Goal: Use online tool/utility: Utilize a website feature to perform a specific function

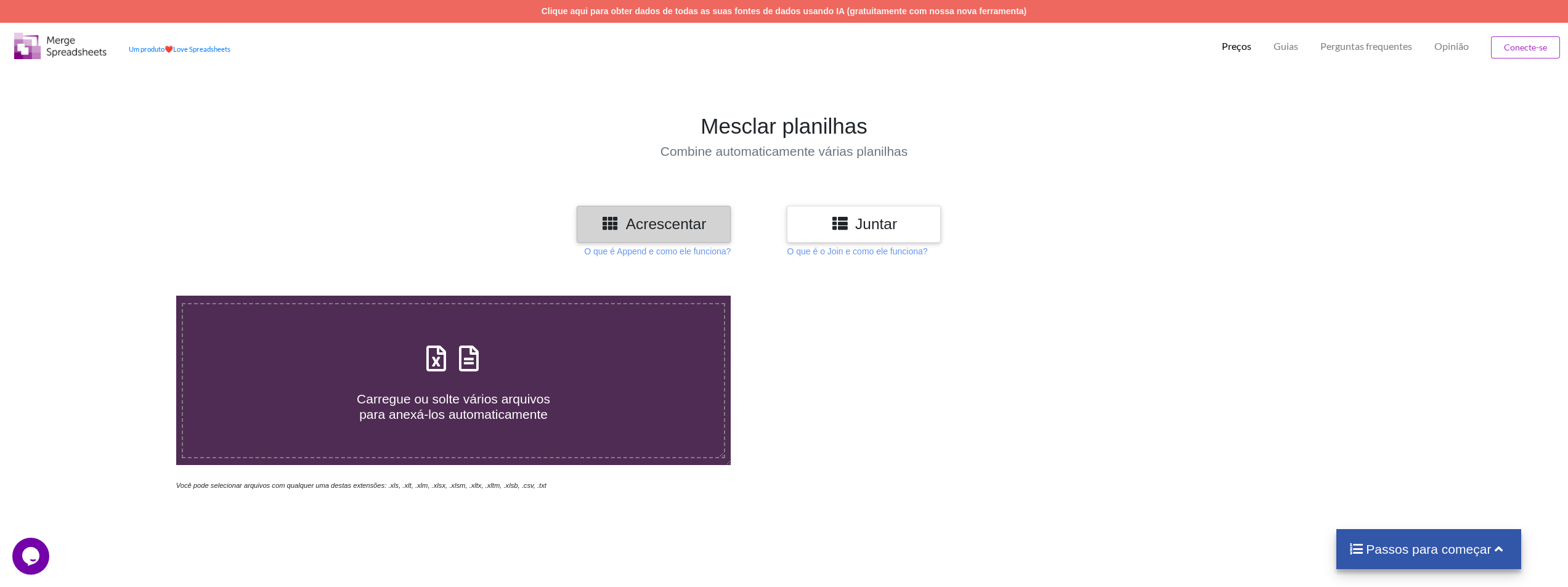
click at [909, 225] on h3 "Juntar" at bounding box center [863, 224] width 135 height 18
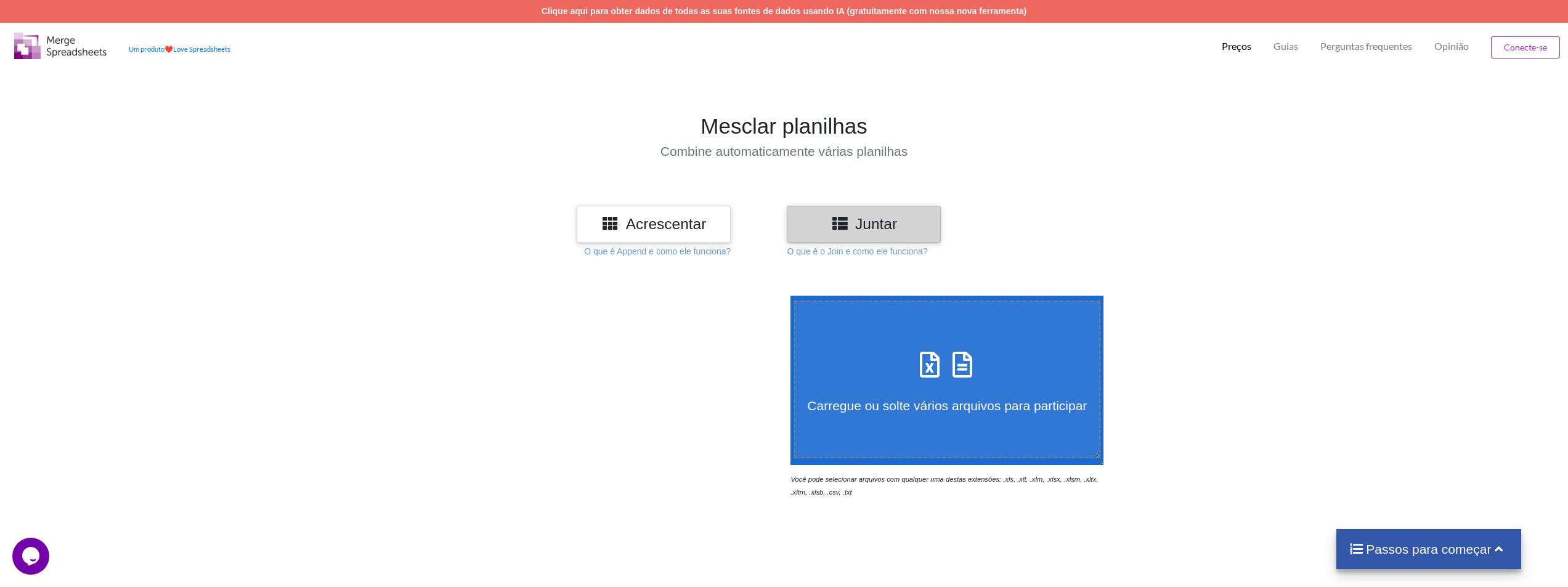
click at [930, 352] on icon at bounding box center [930, 359] width 31 height 26
click at [788, 295] on input "Carregue ou solte vários arquivos para participar" at bounding box center [788, 295] width 0 height 0
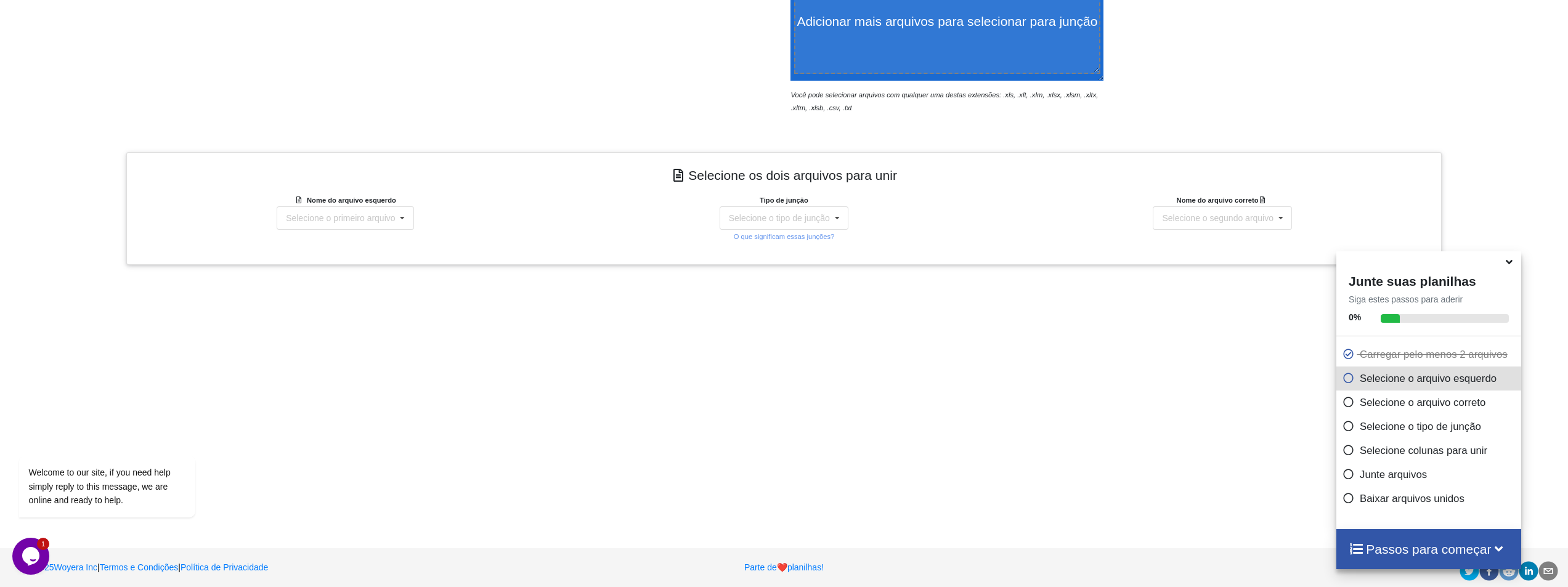
scroll to position [391, 0]
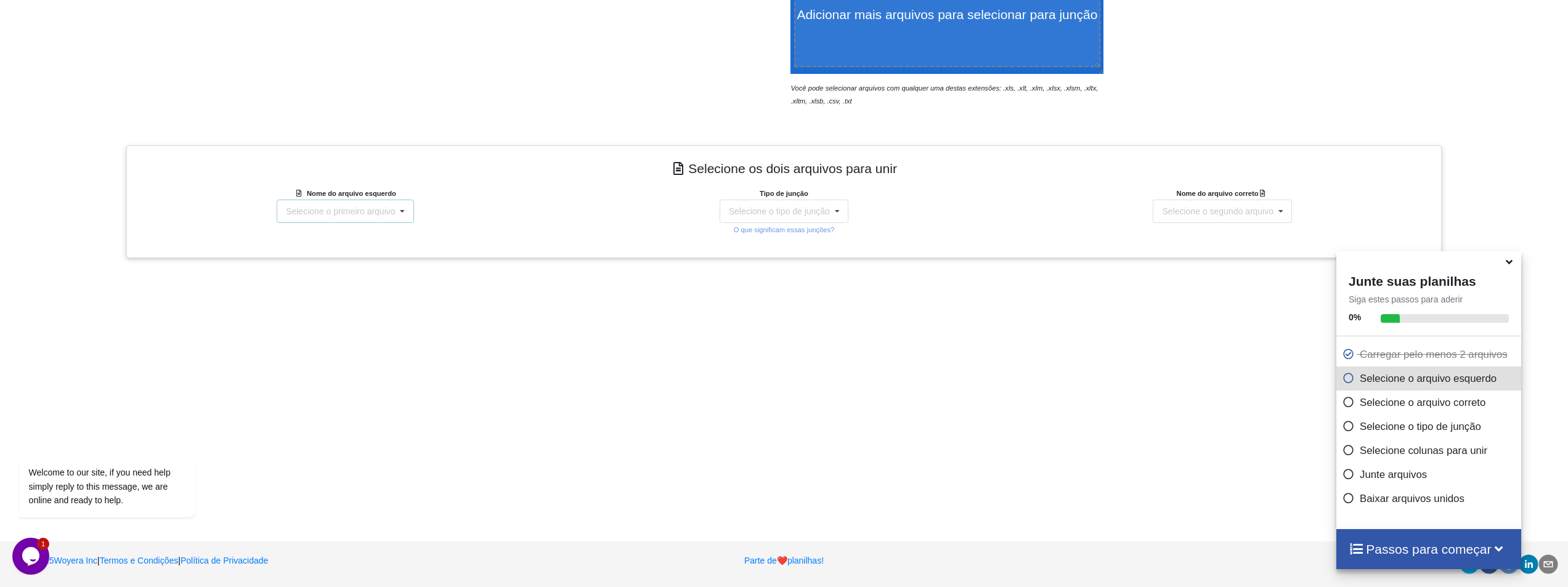
click at [380, 212] on font "Selecione o primeiro arquivo" at bounding box center [340, 211] width 109 height 10
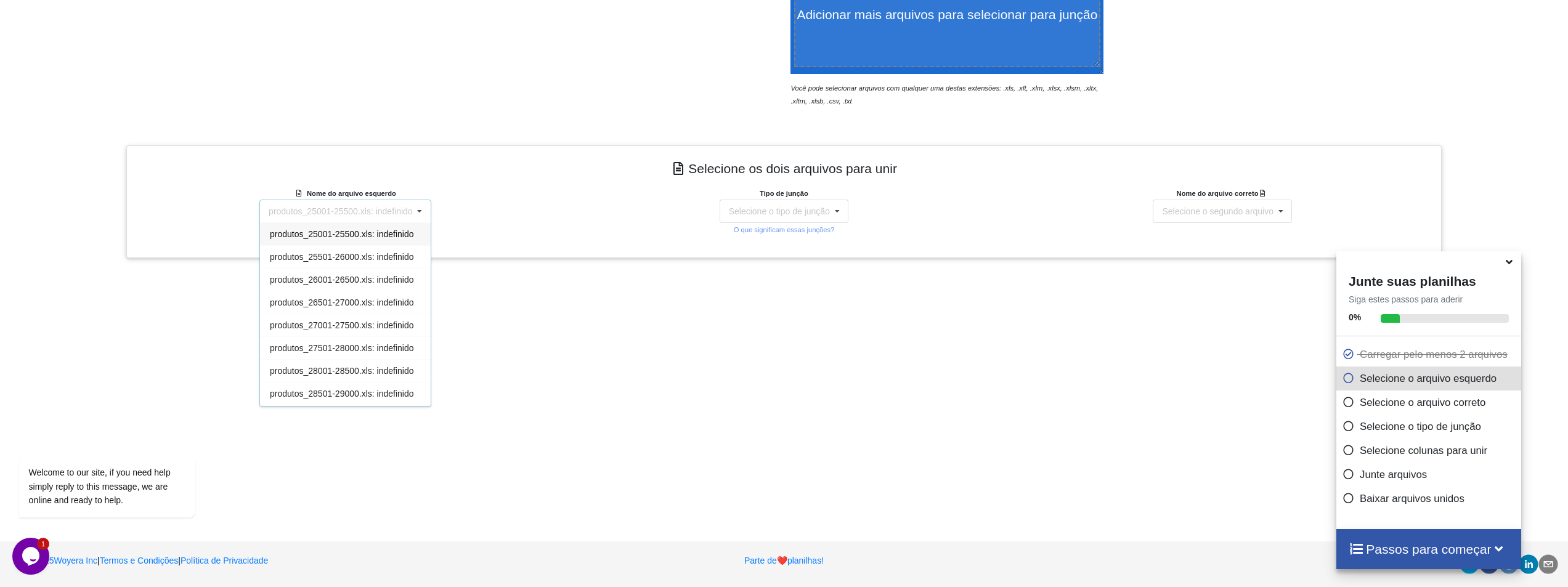
click at [397, 215] on font "produtos_25001-25500.xls: indefinido" at bounding box center [341, 211] width 144 height 10
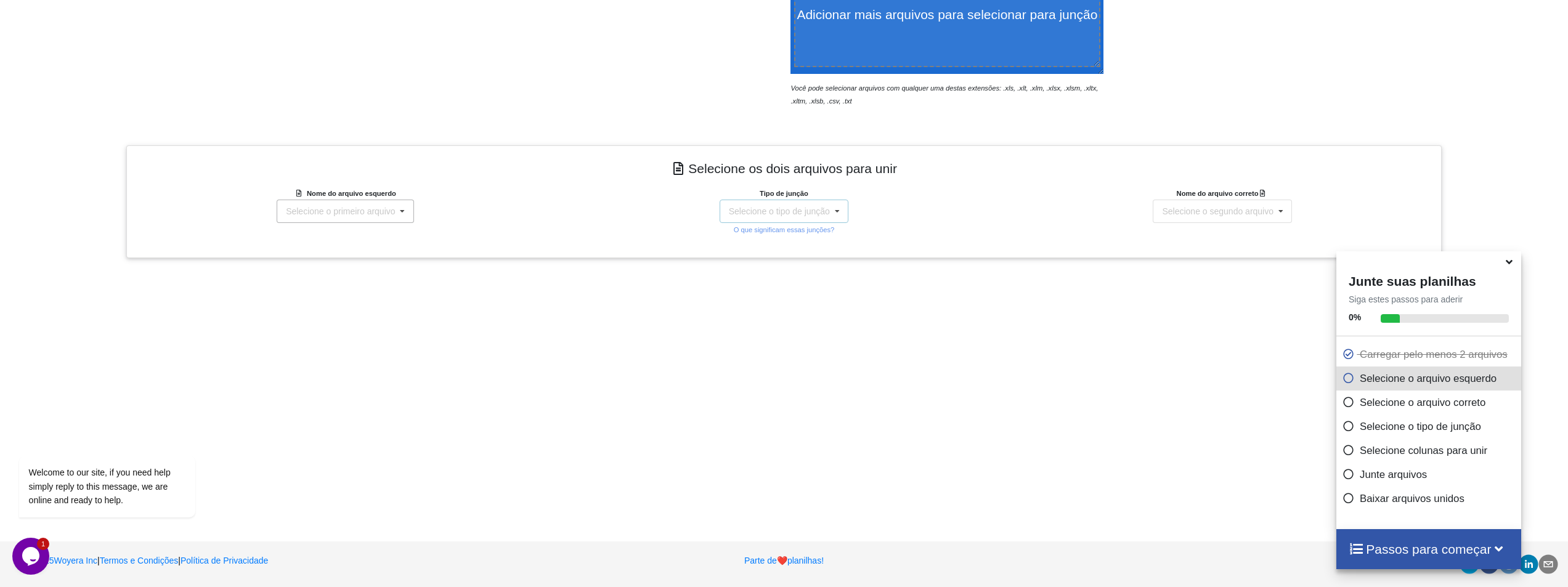
click at [788, 220] on div "Selecione o tipo de junção JUNÇÃO INTERNA JUNTE-SE À ESQUERDA JUNTE-SE À DIREIT…" at bounding box center [784, 211] width 130 height 24
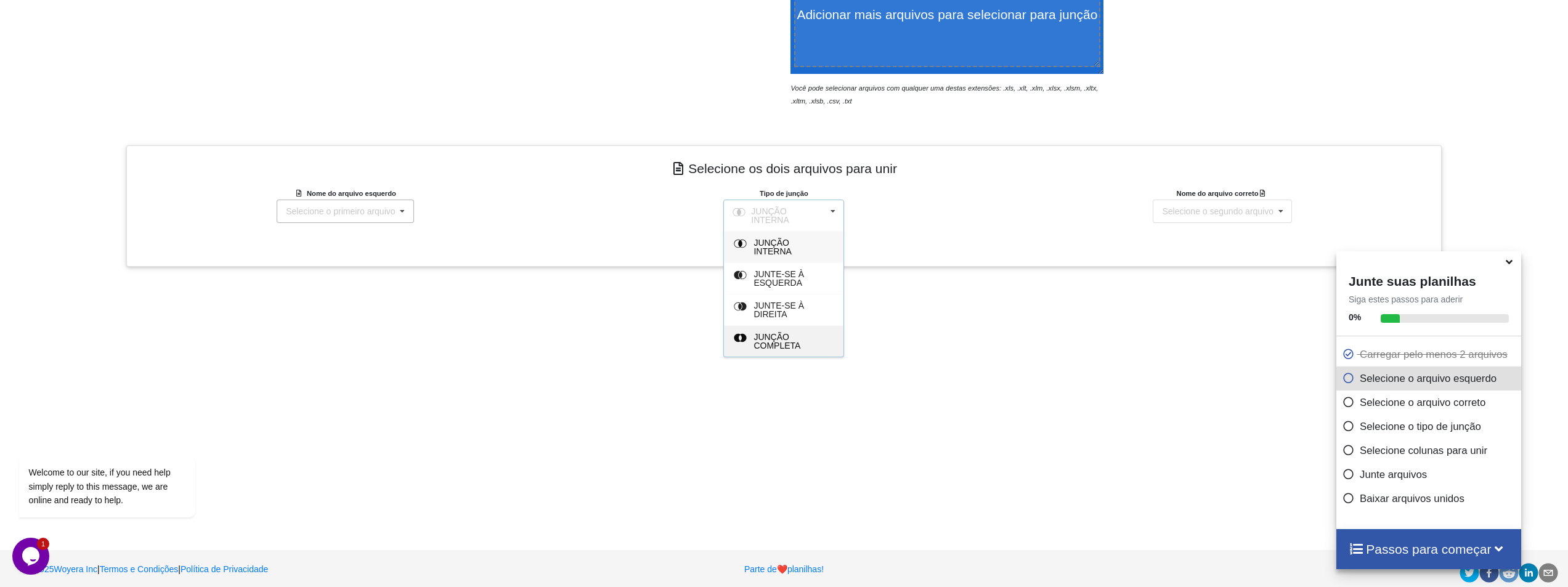
click at [818, 338] on div "JUNÇÃO COMPLETA" at bounding box center [792, 341] width 75 height 17
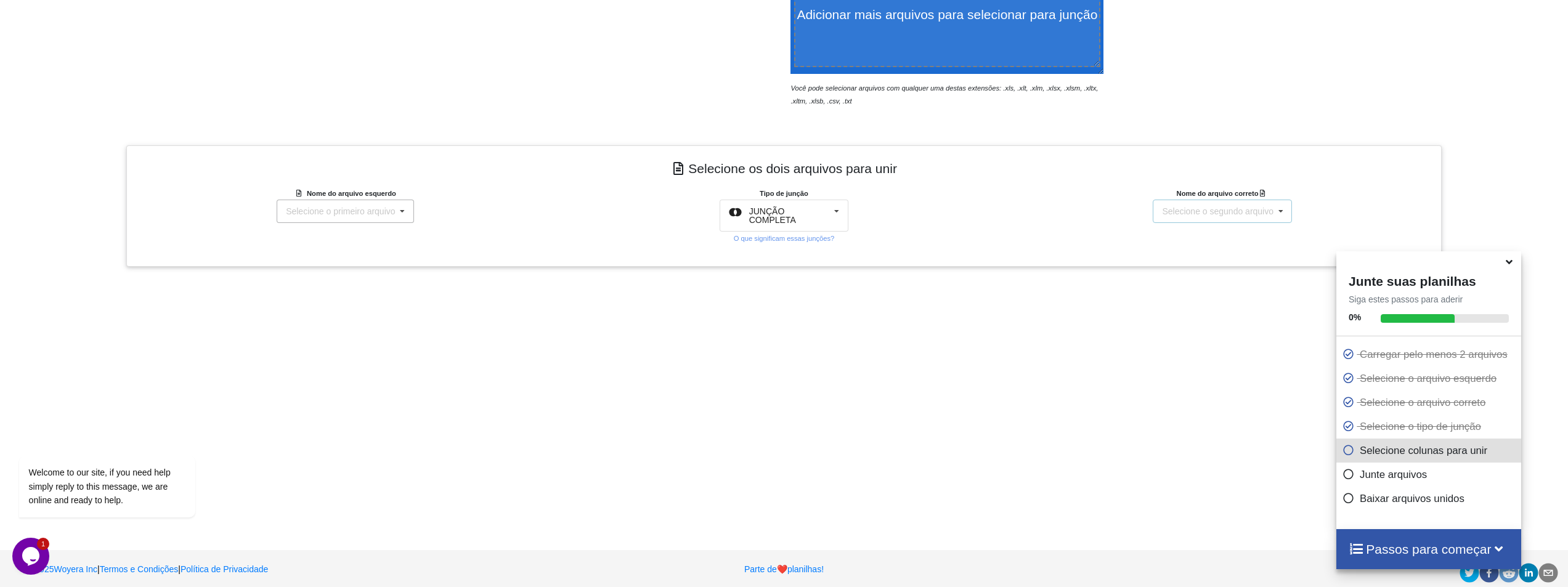
click at [1193, 209] on font "Selecione o segundo arquivo" at bounding box center [1218, 211] width 112 height 10
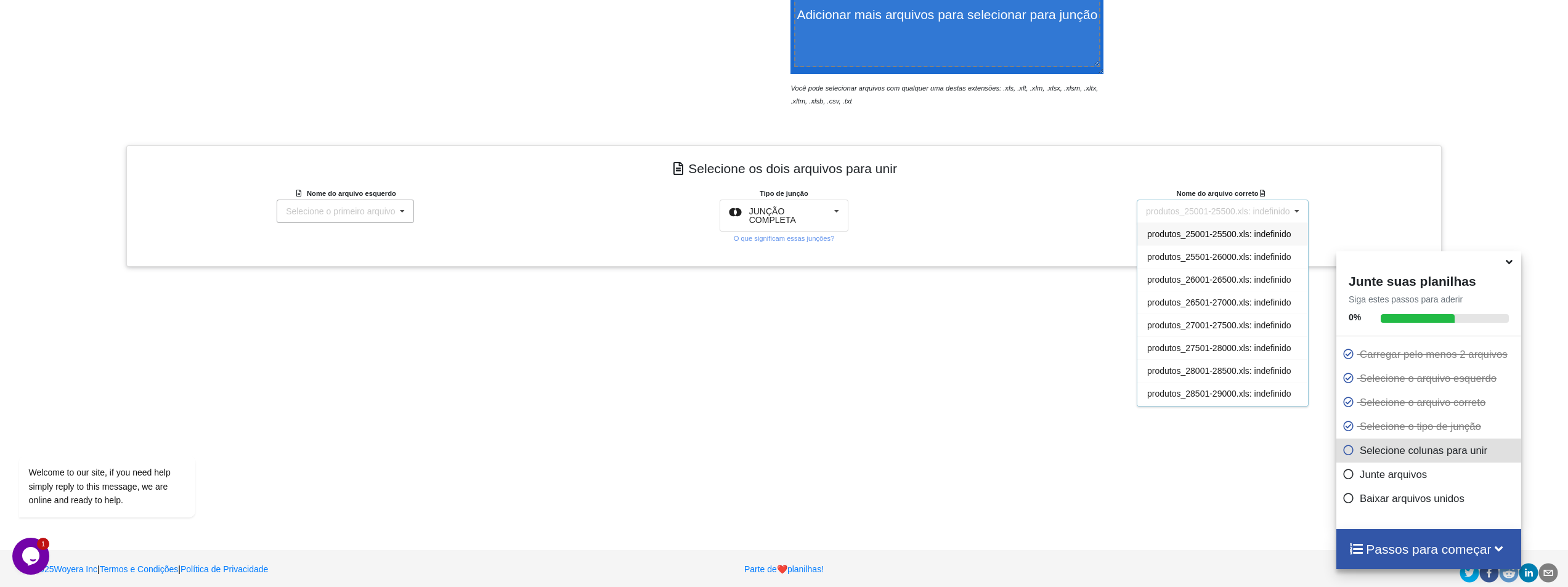
click at [1193, 209] on font "produtos_25001-25500.xls: indefinido" at bounding box center [1218, 211] width 144 height 10
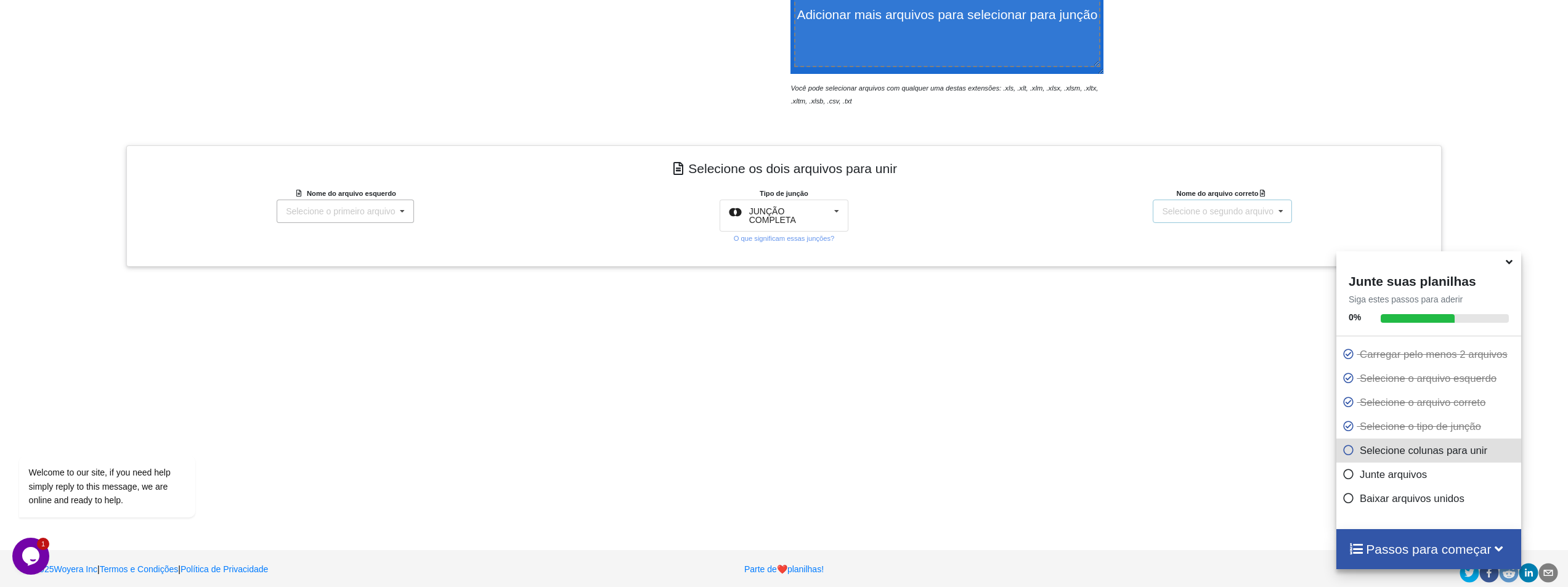
click at [1193, 209] on font "Selecione o segundo arquivo" at bounding box center [1218, 211] width 112 height 10
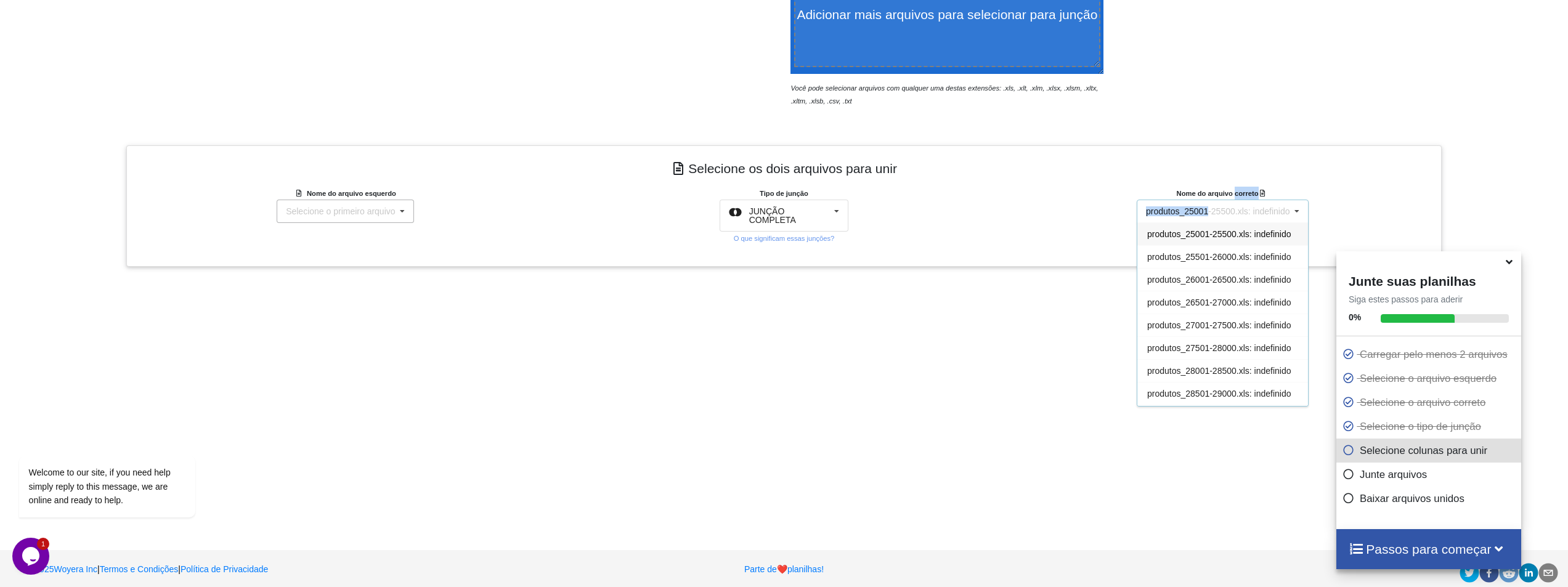
click at [1193, 209] on font "produtos_25001-25500.xls: indefinido" at bounding box center [1218, 211] width 144 height 10
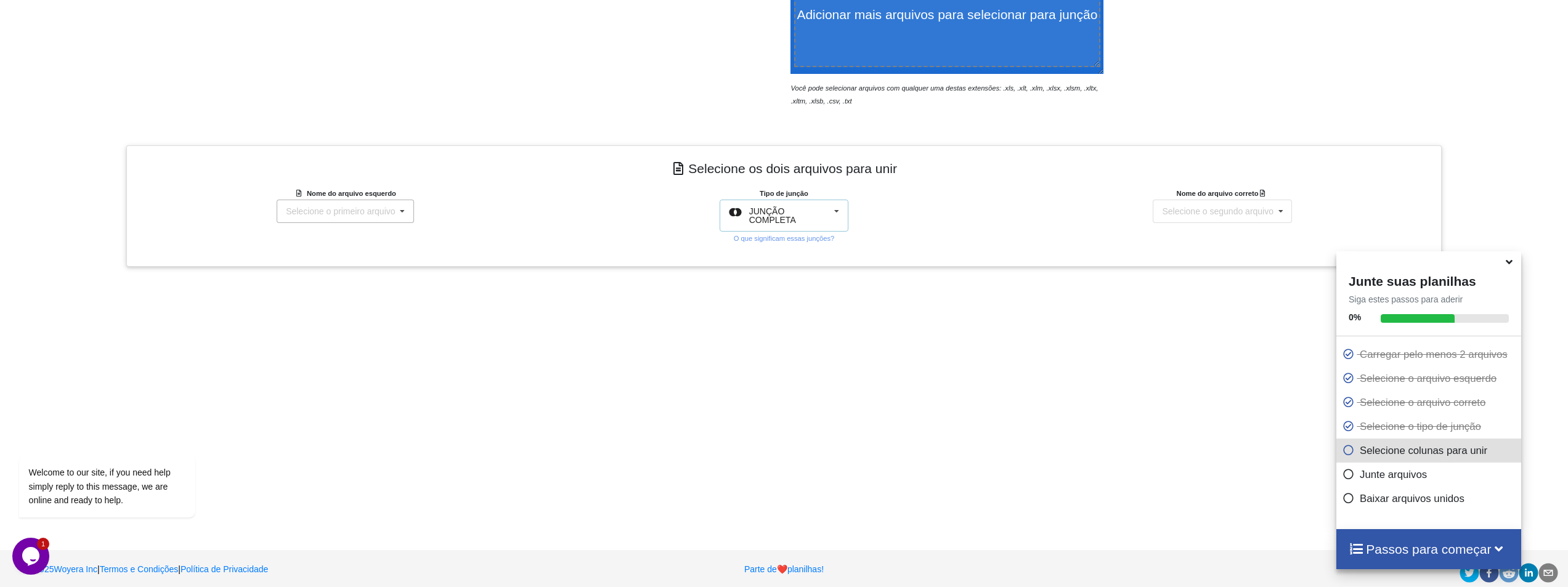
click at [785, 212] on div "JUNÇÃO COMPLETA" at bounding box center [787, 215] width 76 height 17
click at [913, 239] on div "Tipo de junção JUNÇÃO COMPLETA JUNÇÃO INTERNA JUNTE-SE À ESQUERDA JUNTE-SE À DI…" at bounding box center [784, 216] width 438 height 58
click at [831, 241] on font "O que significam essas junções?" at bounding box center [784, 239] width 101 height 8
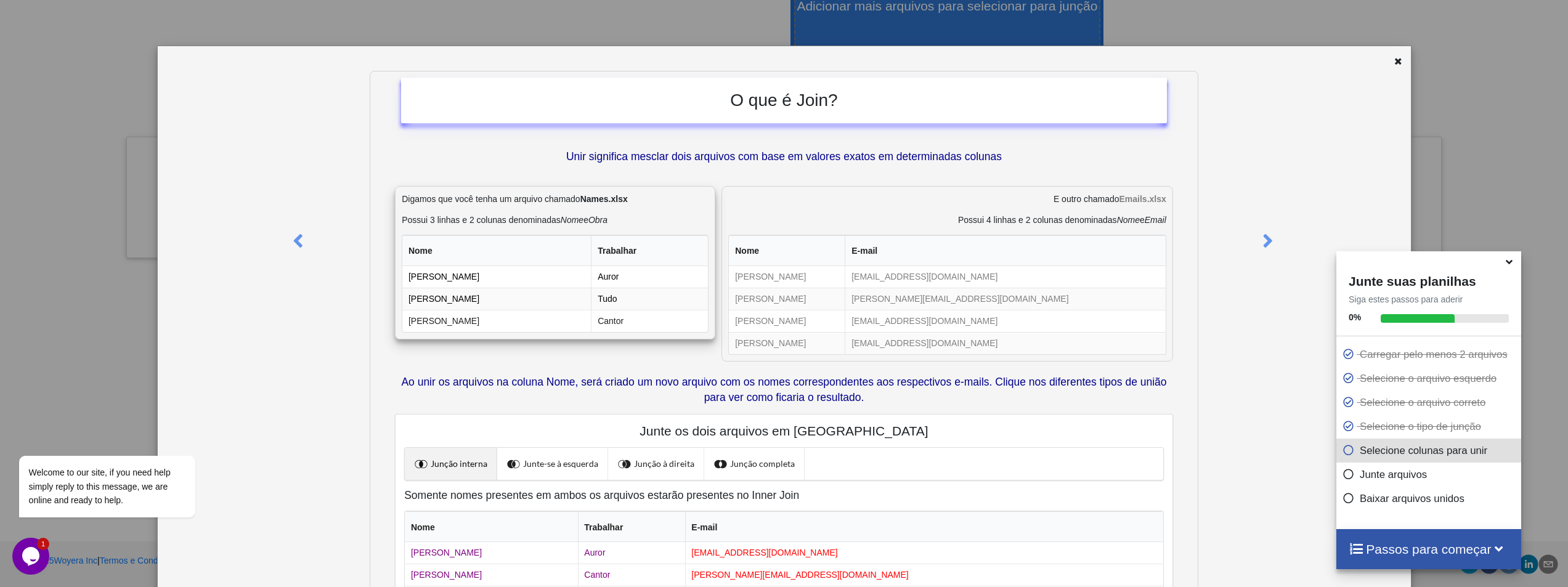
scroll to position [0, 0]
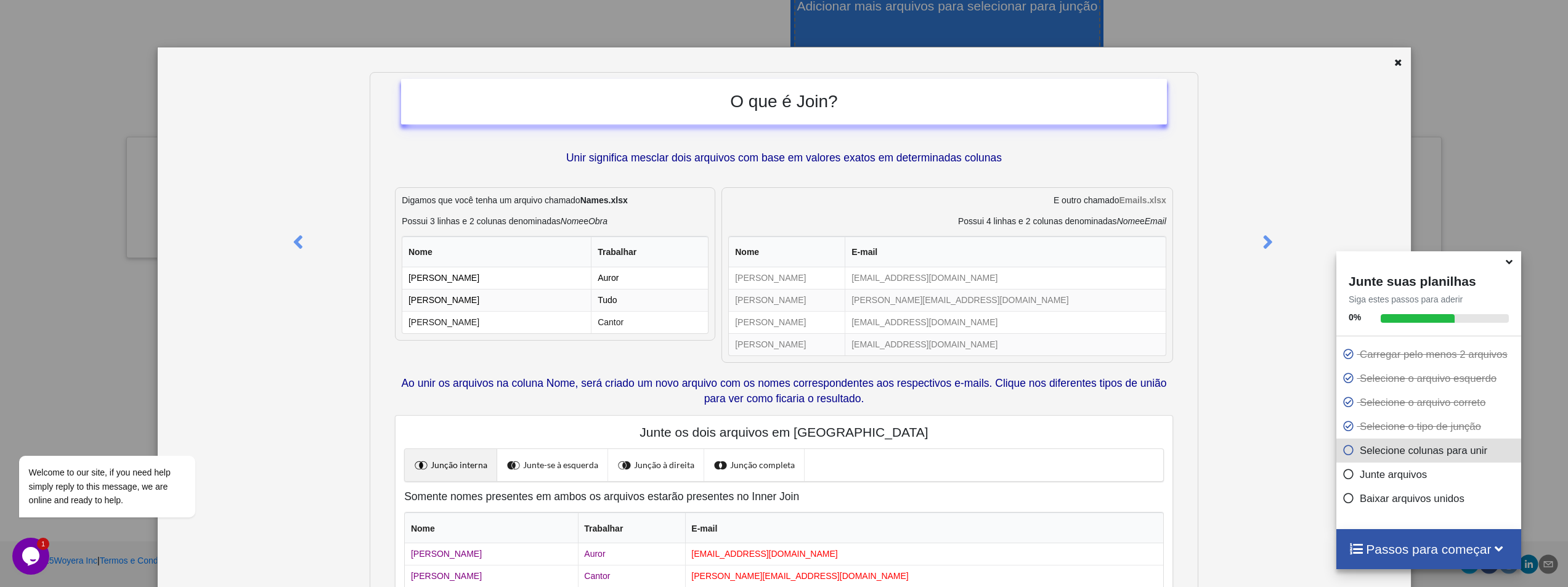
drag, startPoint x: 680, startPoint y: 170, endPoint x: 1310, endPoint y: 124, distance: 631.7
click at [1310, 124] on div at bounding box center [1306, 385] width 209 height 625
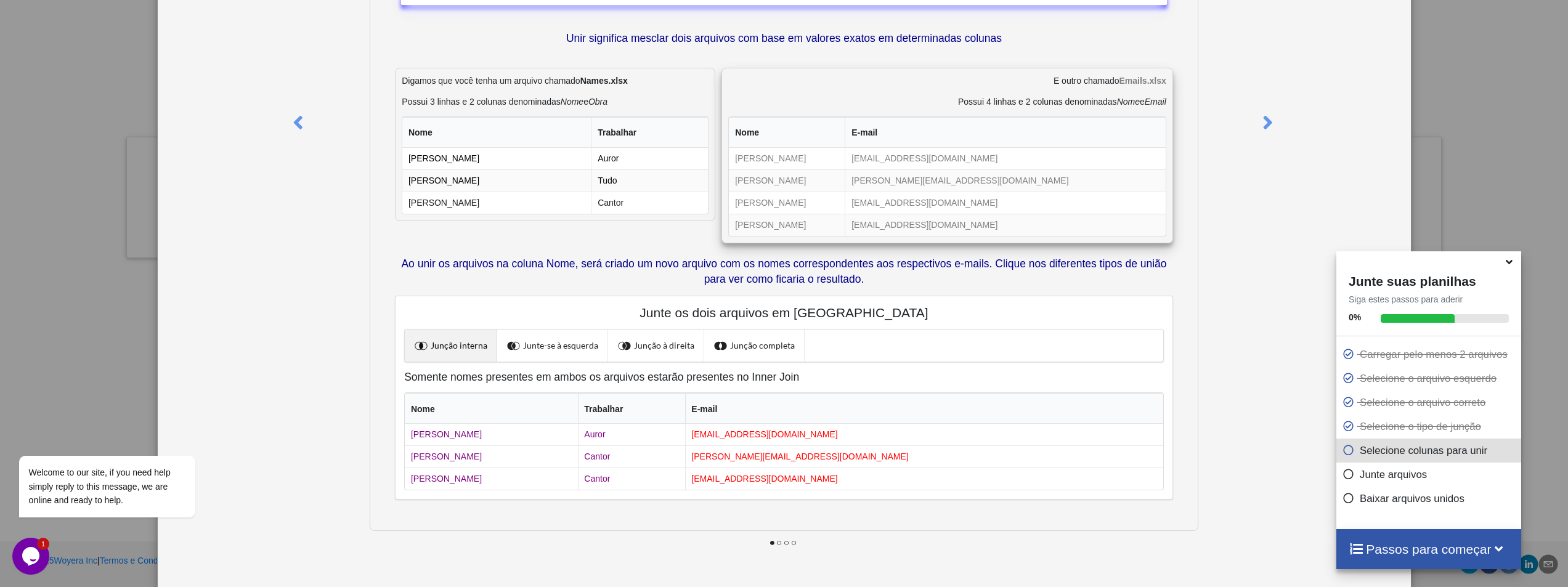
scroll to position [124, 0]
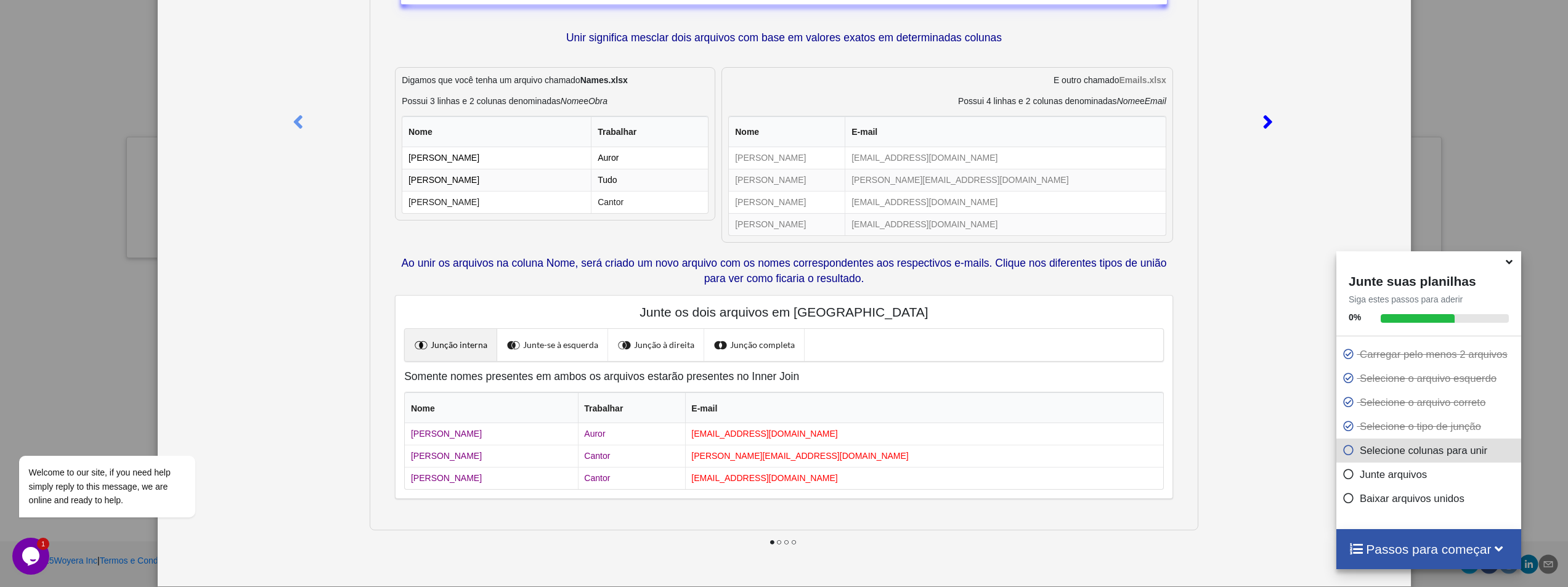
click at [1267, 121] on icon at bounding box center [1268, 117] width 26 height 22
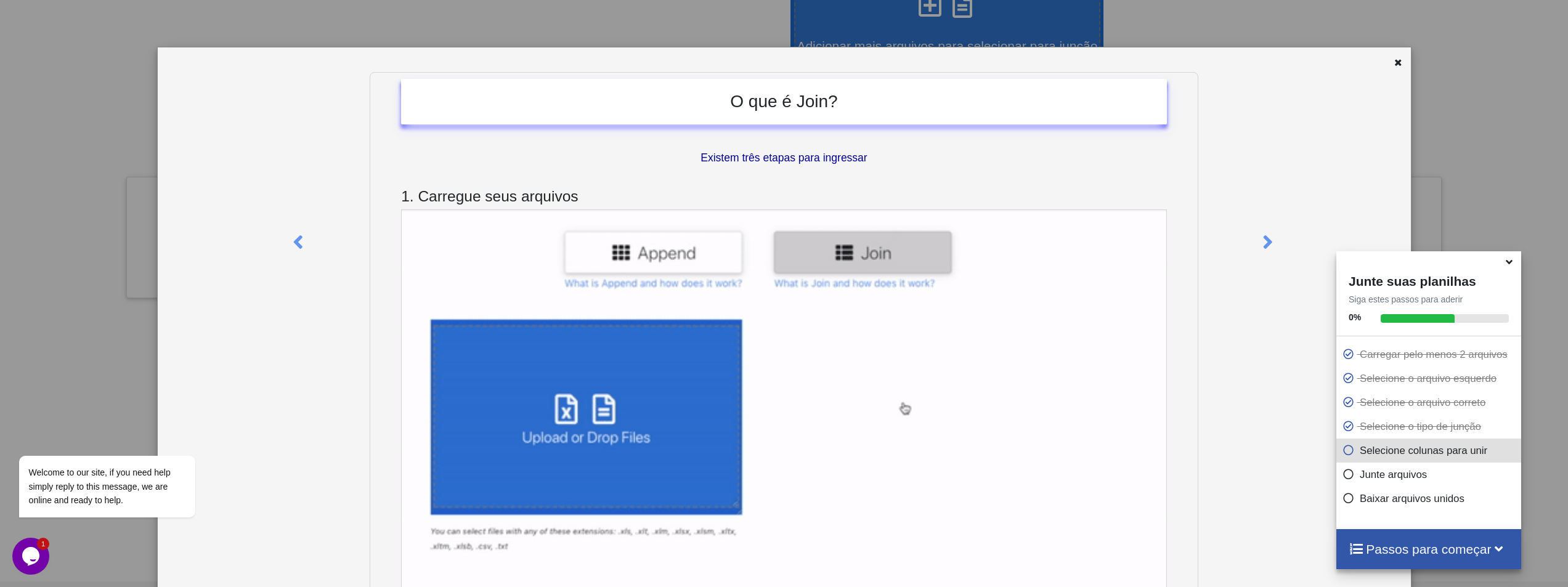
scroll to position [338, 0]
click at [301, 247] on icon at bounding box center [298, 237] width 26 height 22
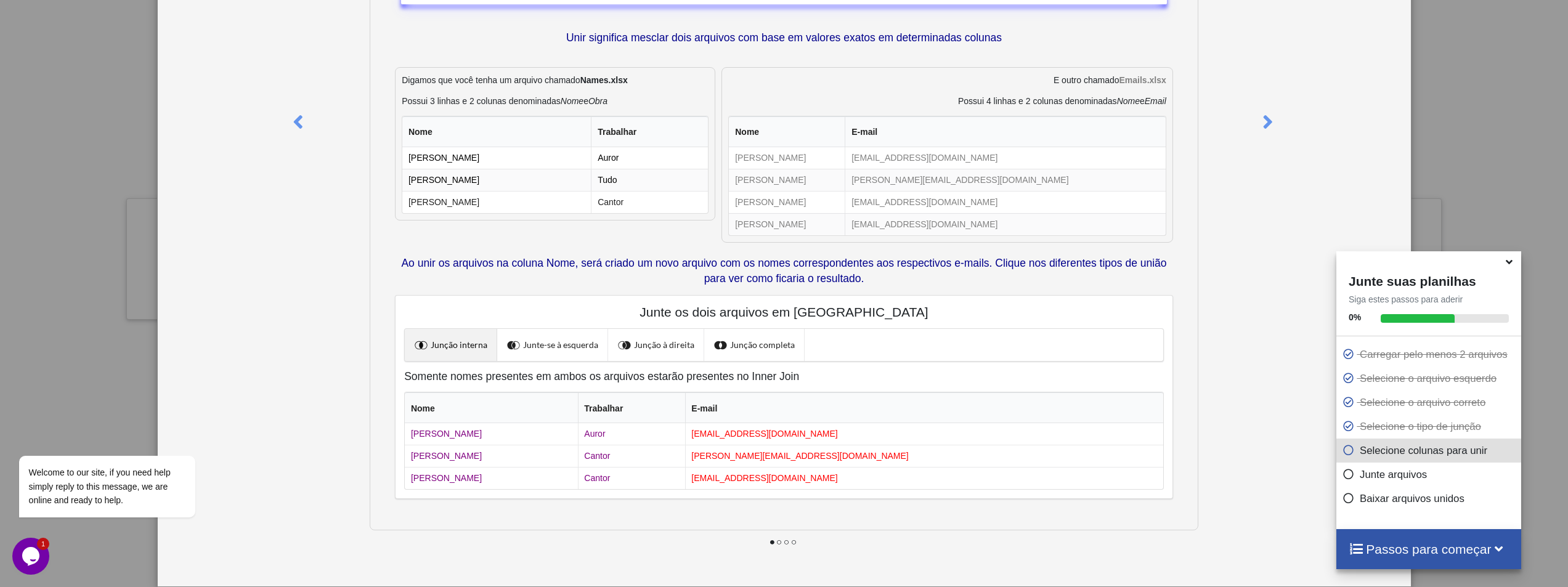
scroll to position [124, 0]
click at [544, 335] on link "Junte-se à esquerda" at bounding box center [553, 345] width 111 height 32
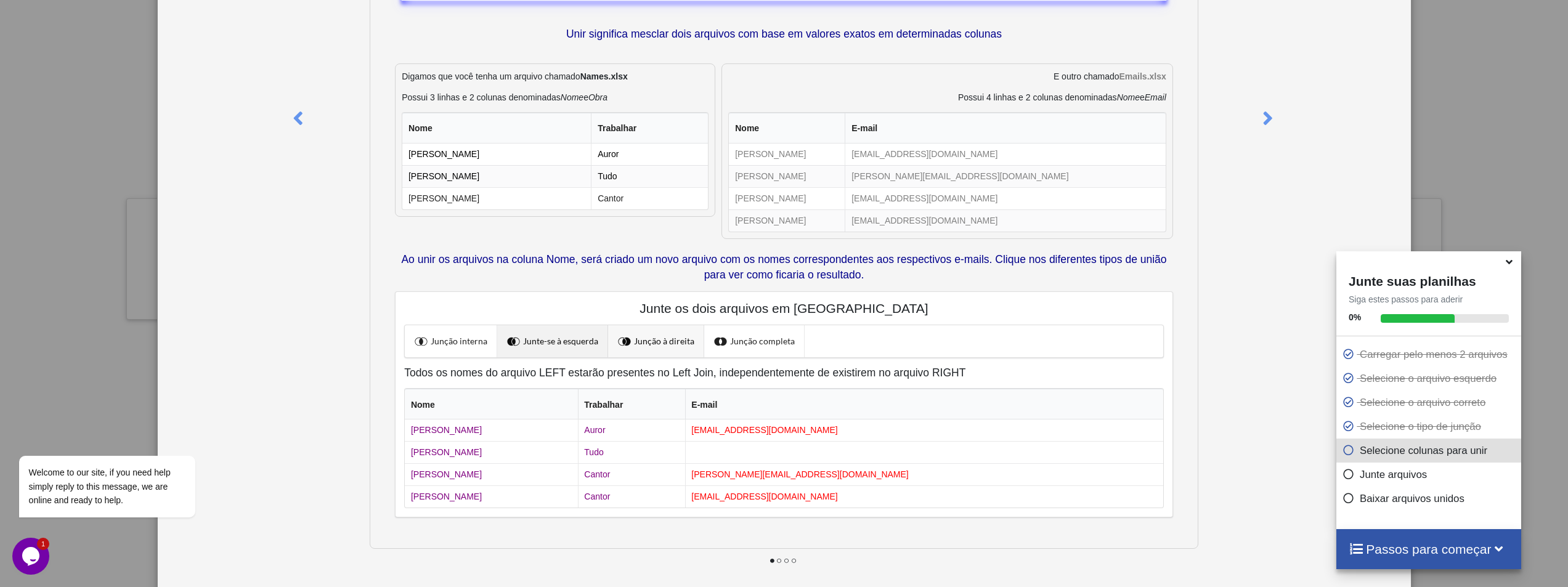
click at [643, 339] on font "Junção à direita" at bounding box center [664, 341] width 61 height 10
click at [723, 340] on span at bounding box center [722, 341] width 16 height 16
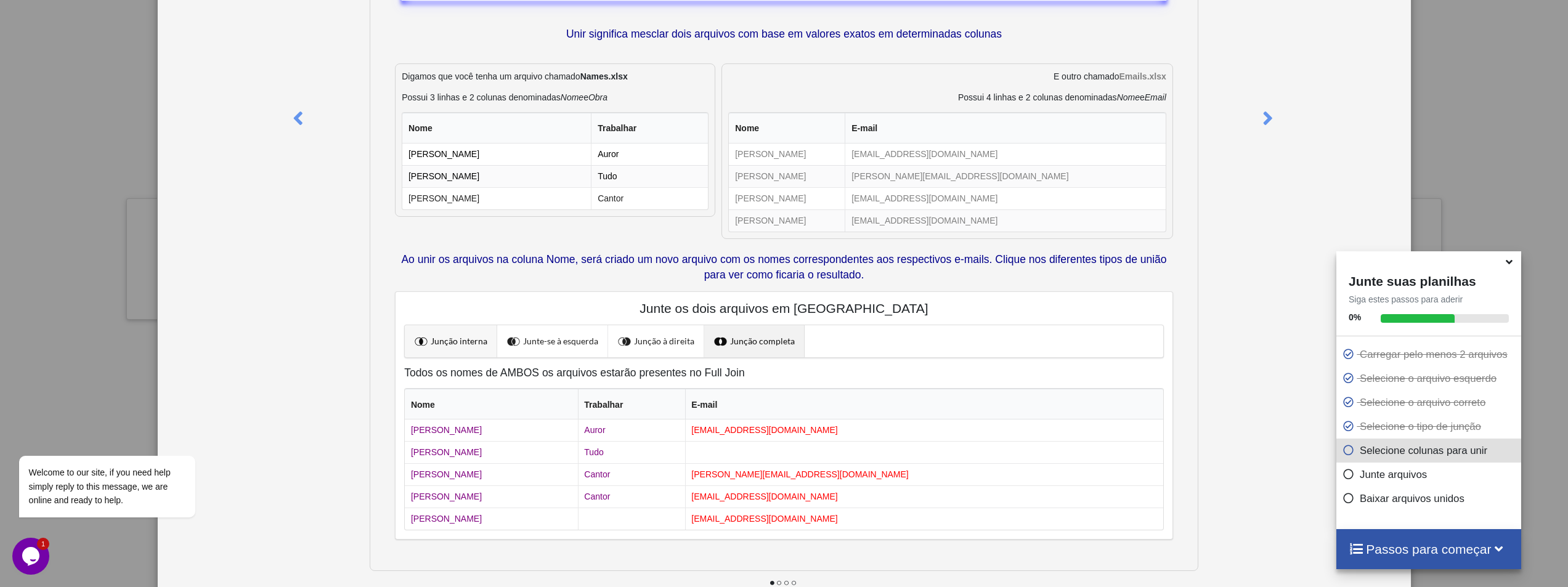
click at [455, 343] on font "Junção interna" at bounding box center [459, 341] width 57 height 10
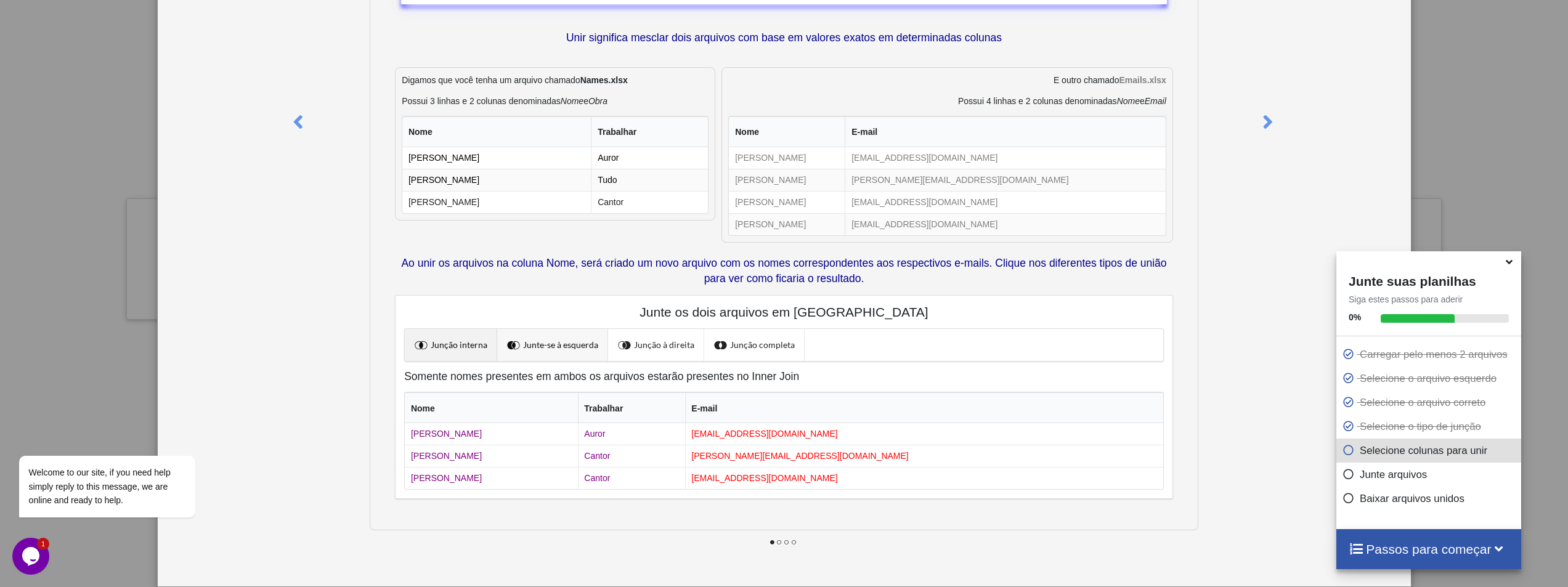
click at [509, 341] on span at bounding box center [515, 345] width 16 height 16
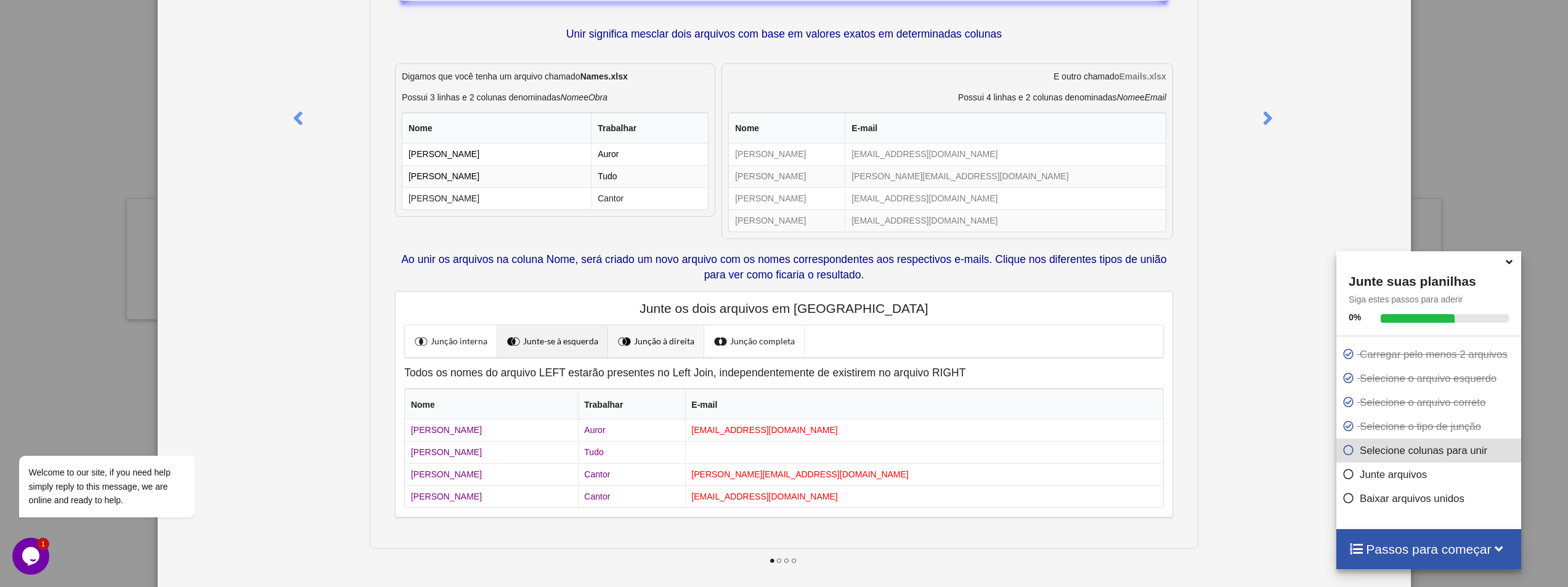
click at [649, 336] on link "Junção à direita" at bounding box center [656, 341] width 96 height 32
click at [742, 337] on link "Junção completa" at bounding box center [754, 341] width 100 height 32
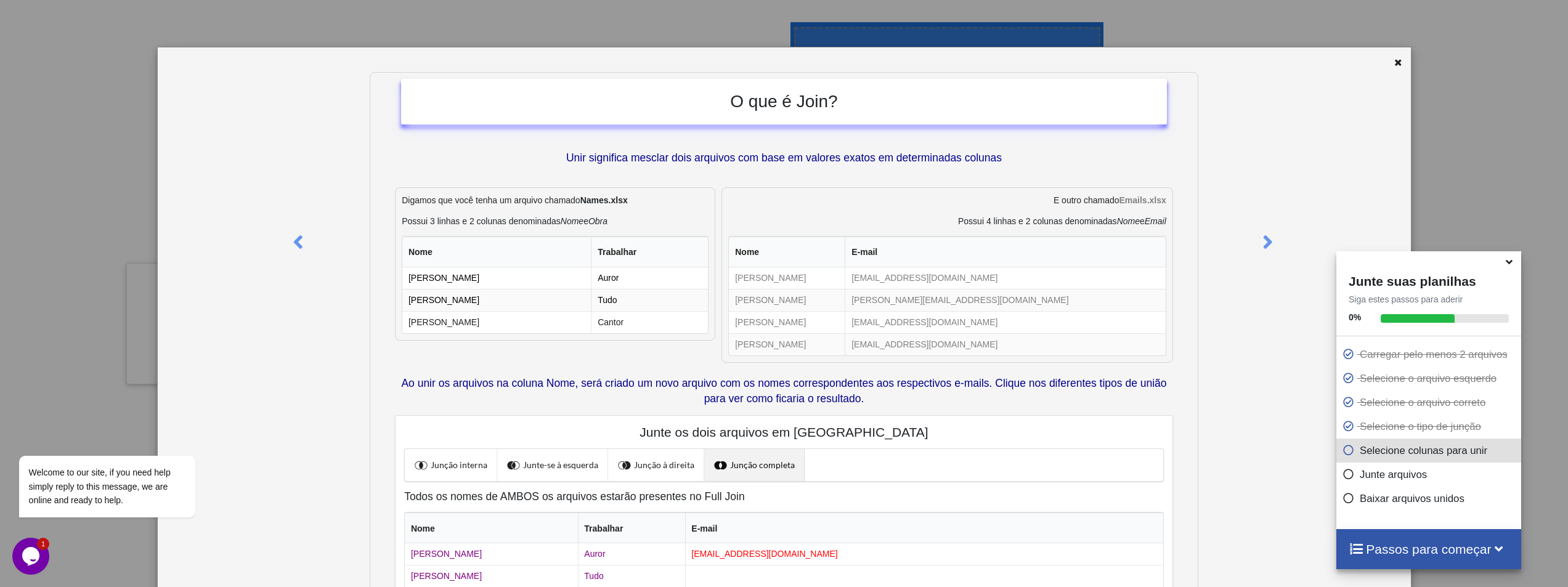
scroll to position [30, 0]
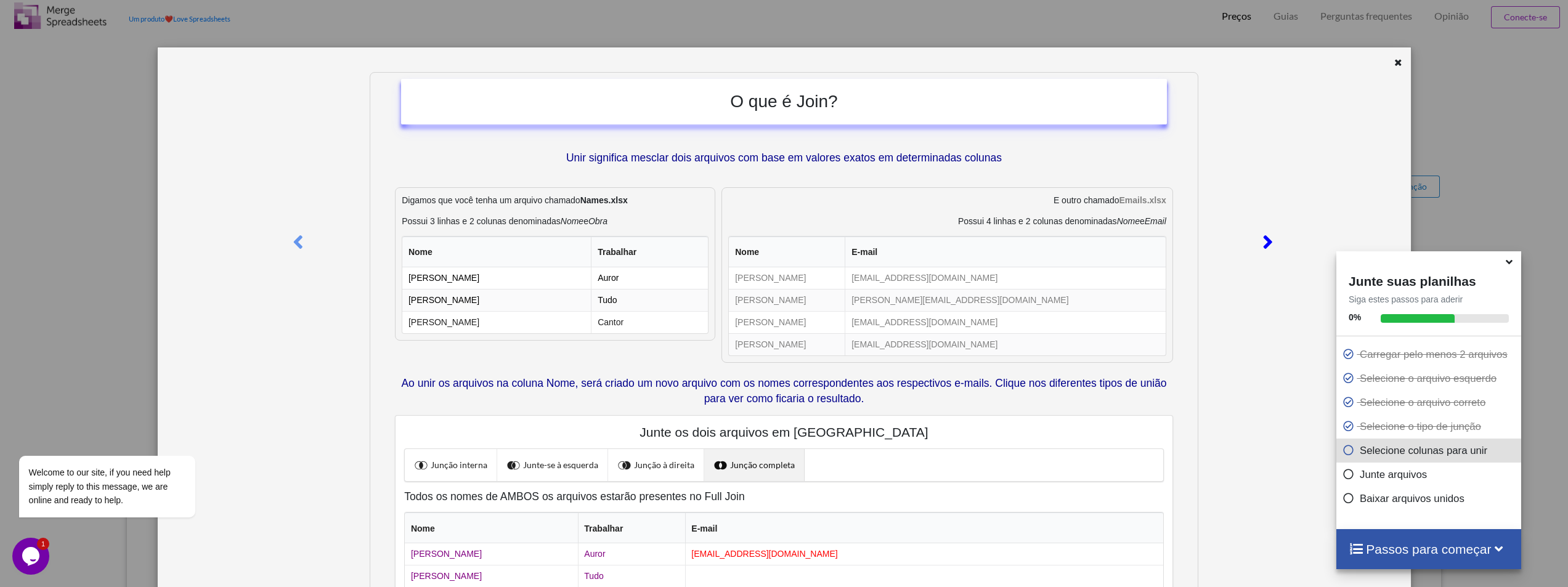
click at [1266, 248] on icon at bounding box center [1268, 237] width 26 height 22
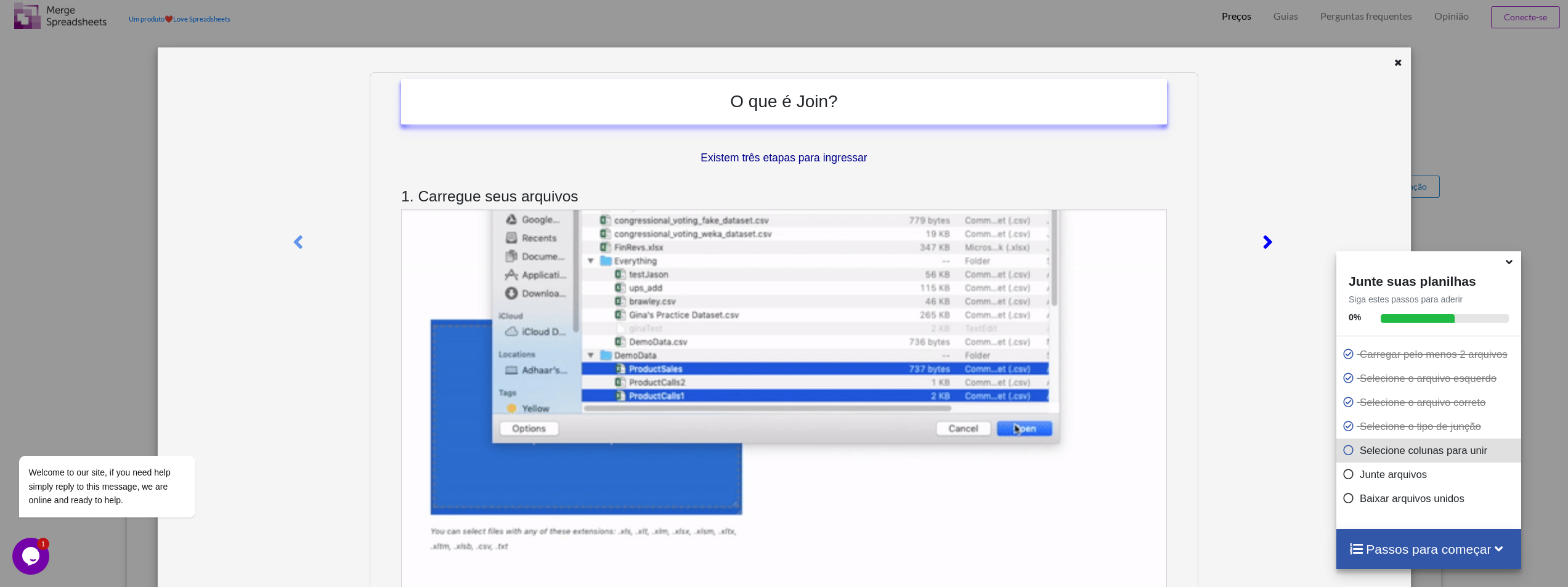
click at [1266, 248] on icon at bounding box center [1268, 237] width 26 height 22
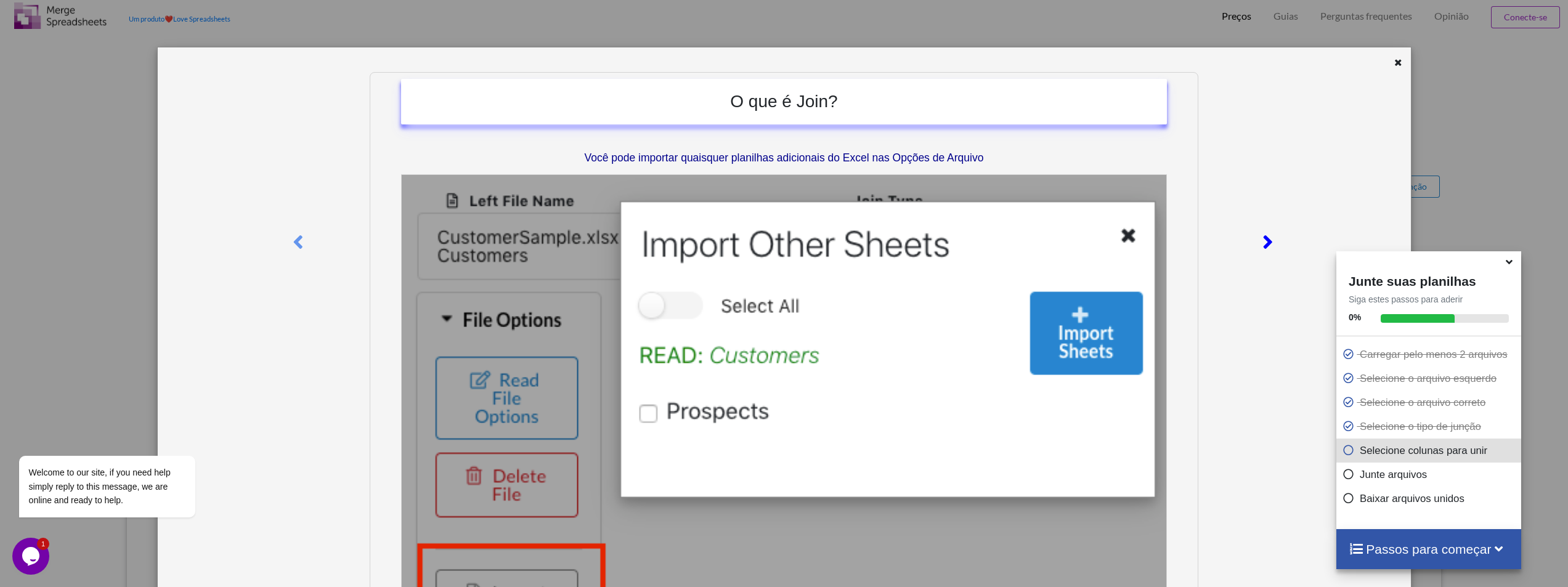
click at [1266, 248] on icon at bounding box center [1268, 237] width 26 height 22
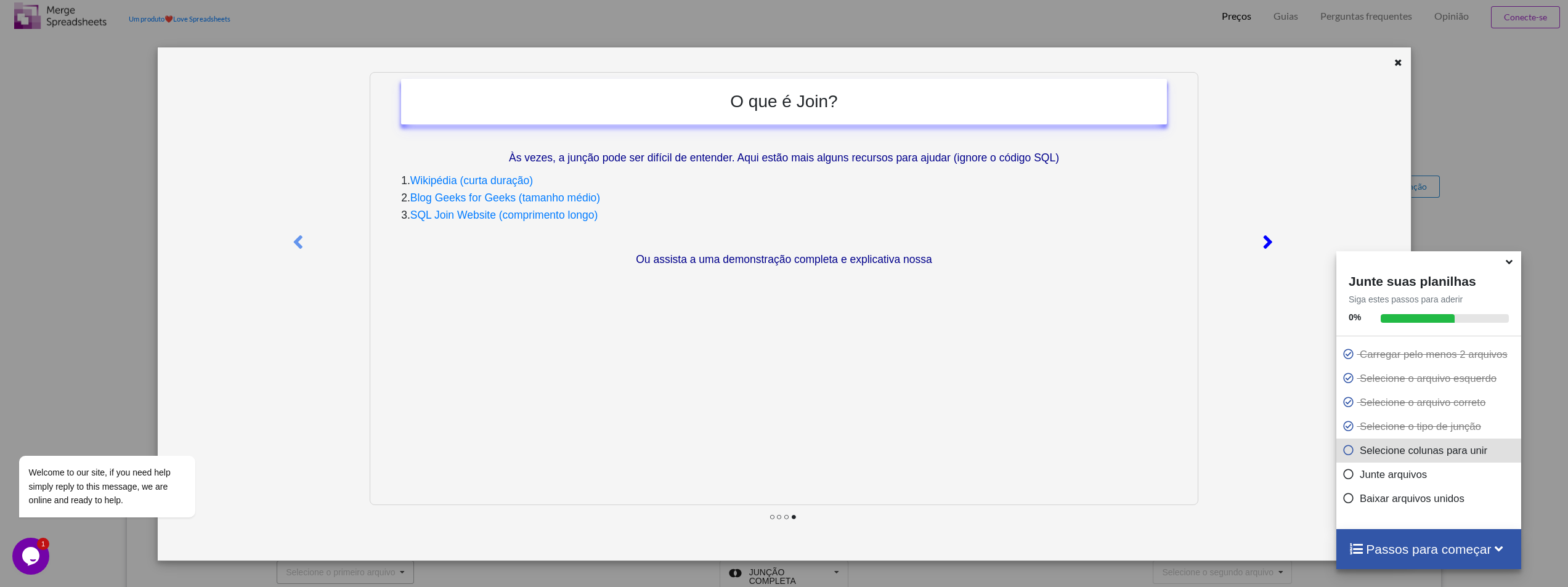
click at [1266, 248] on icon at bounding box center [1268, 237] width 26 height 22
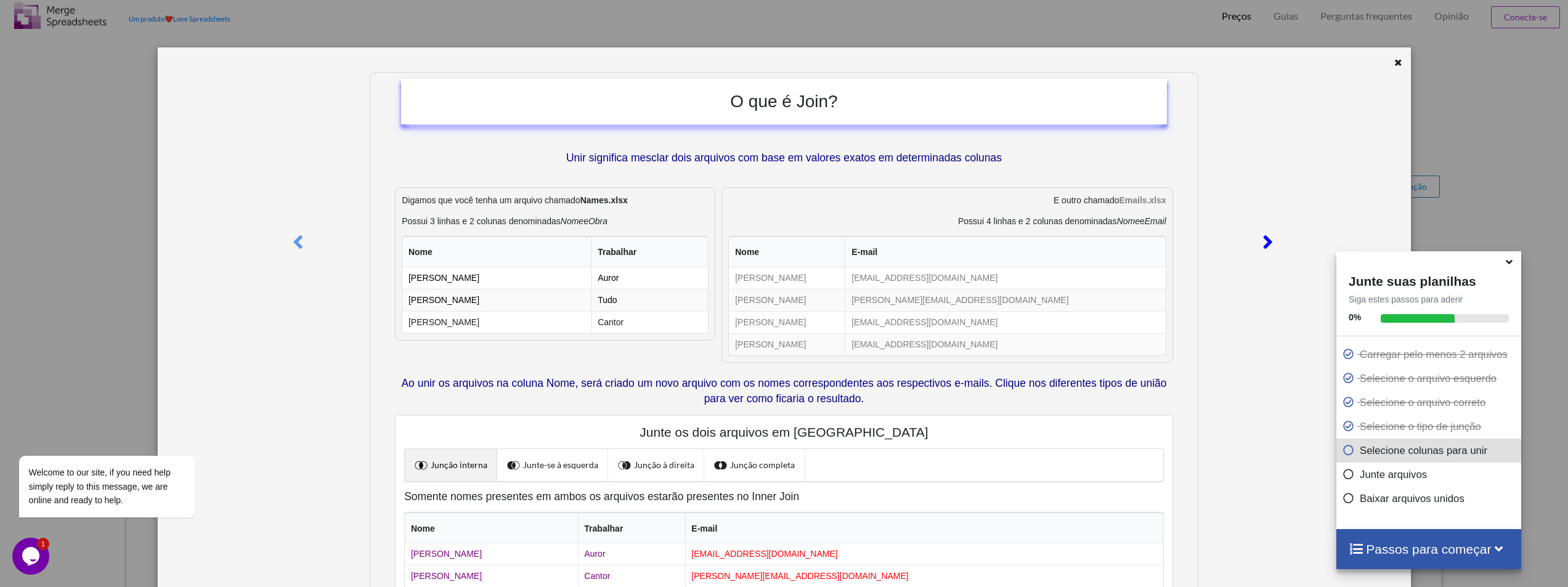
click at [1266, 248] on icon at bounding box center [1268, 237] width 26 height 22
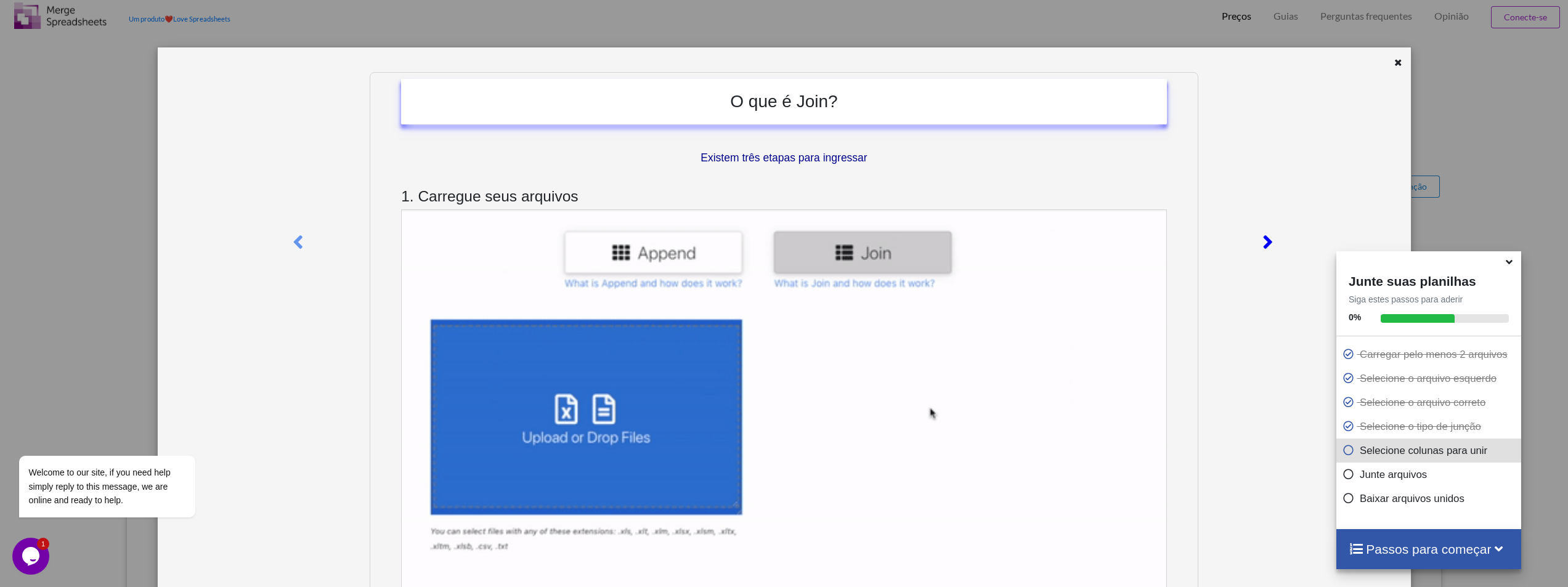
click at [1266, 248] on icon at bounding box center [1268, 237] width 26 height 22
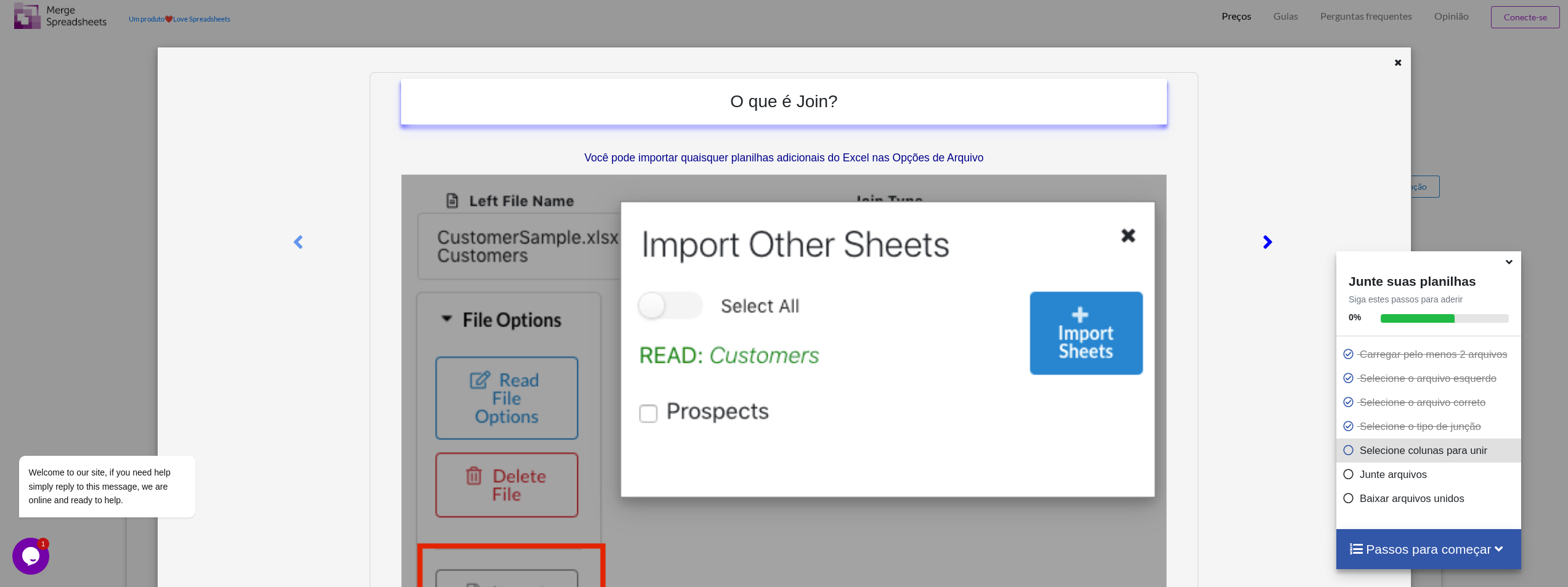
click at [1266, 248] on icon at bounding box center [1268, 237] width 26 height 22
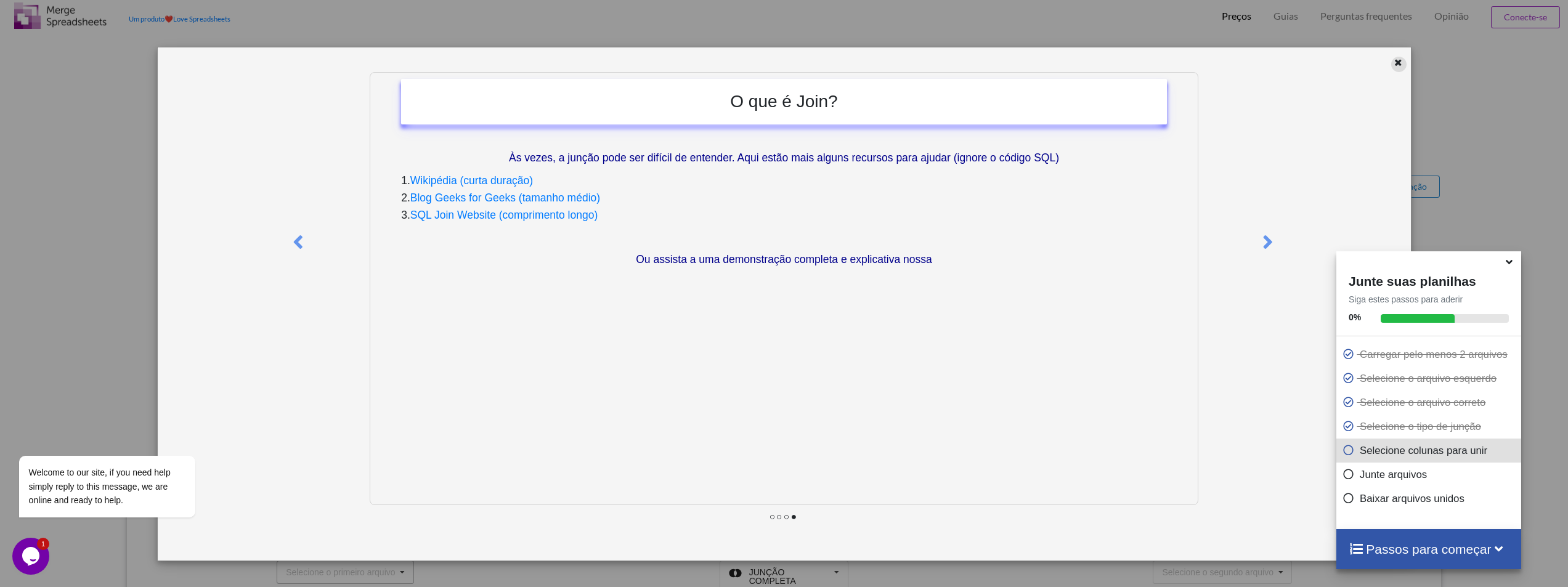
click at [1403, 63] on icon at bounding box center [1398, 61] width 10 height 9
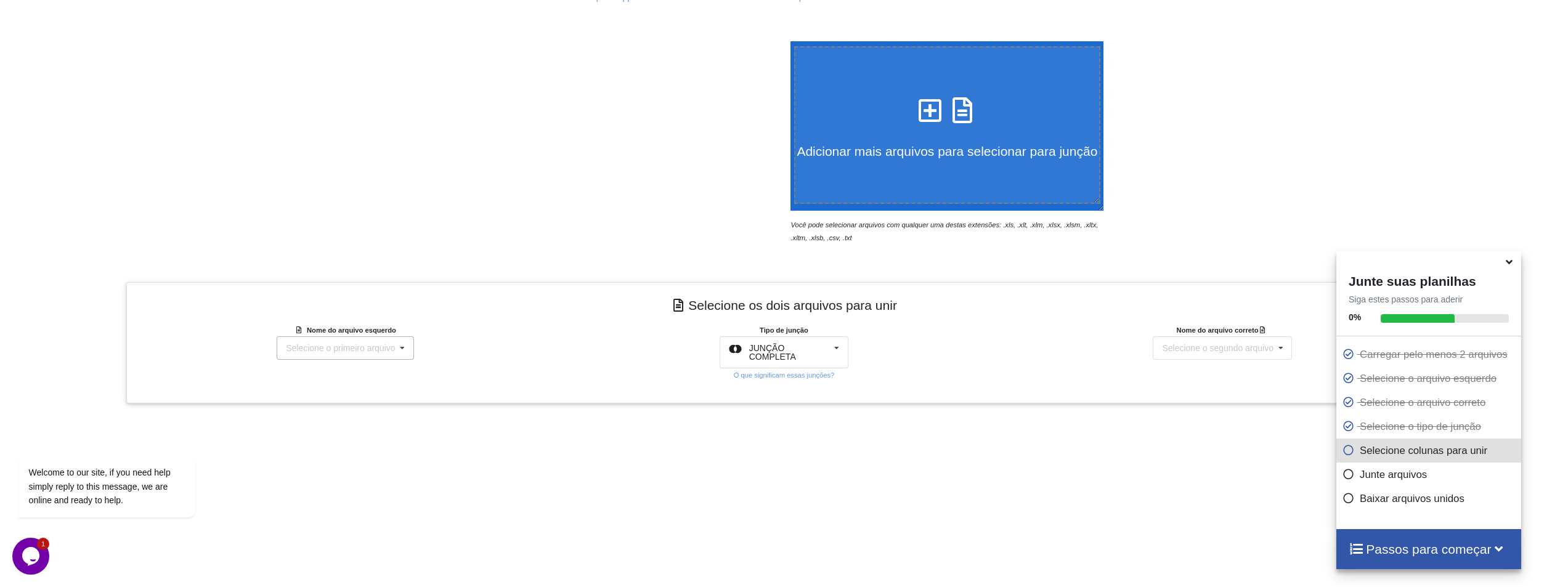
scroll to position [277, 0]
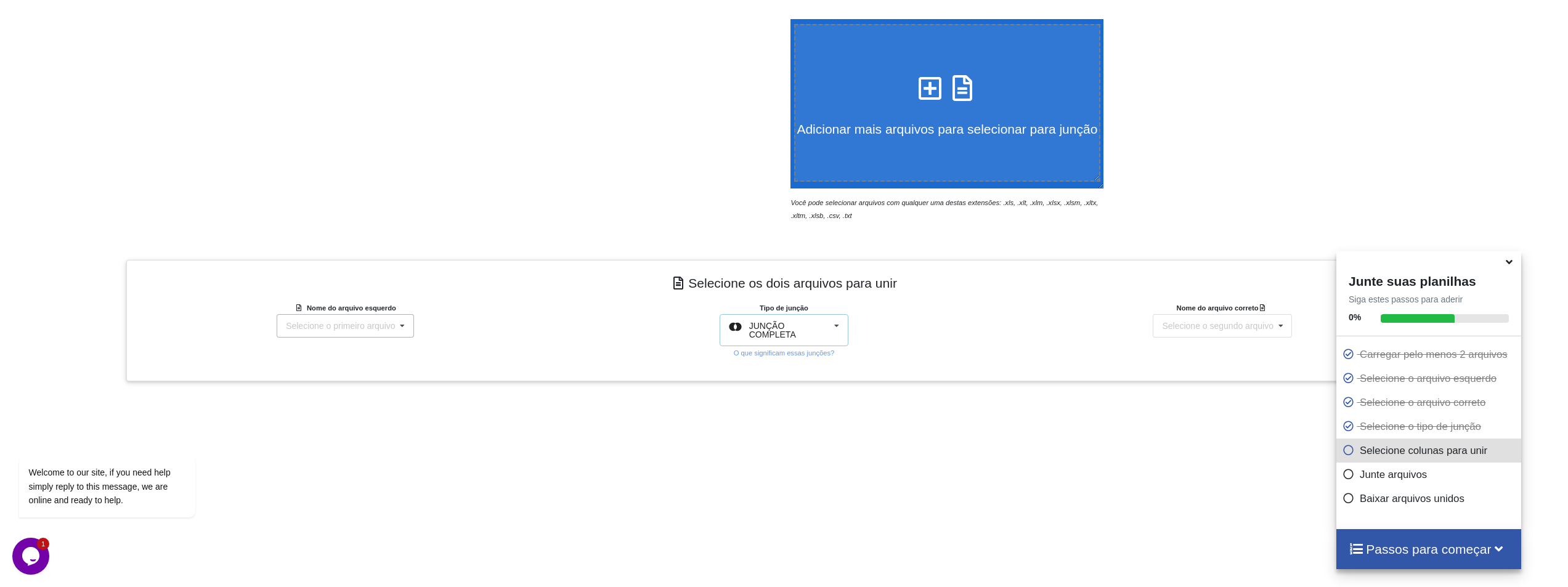
click at [781, 336] on font "JUNÇÃO COMPLETA" at bounding box center [772, 330] width 47 height 19
click at [778, 447] on font "JUNÇÃO COMPLETA" at bounding box center [775, 451] width 48 height 19
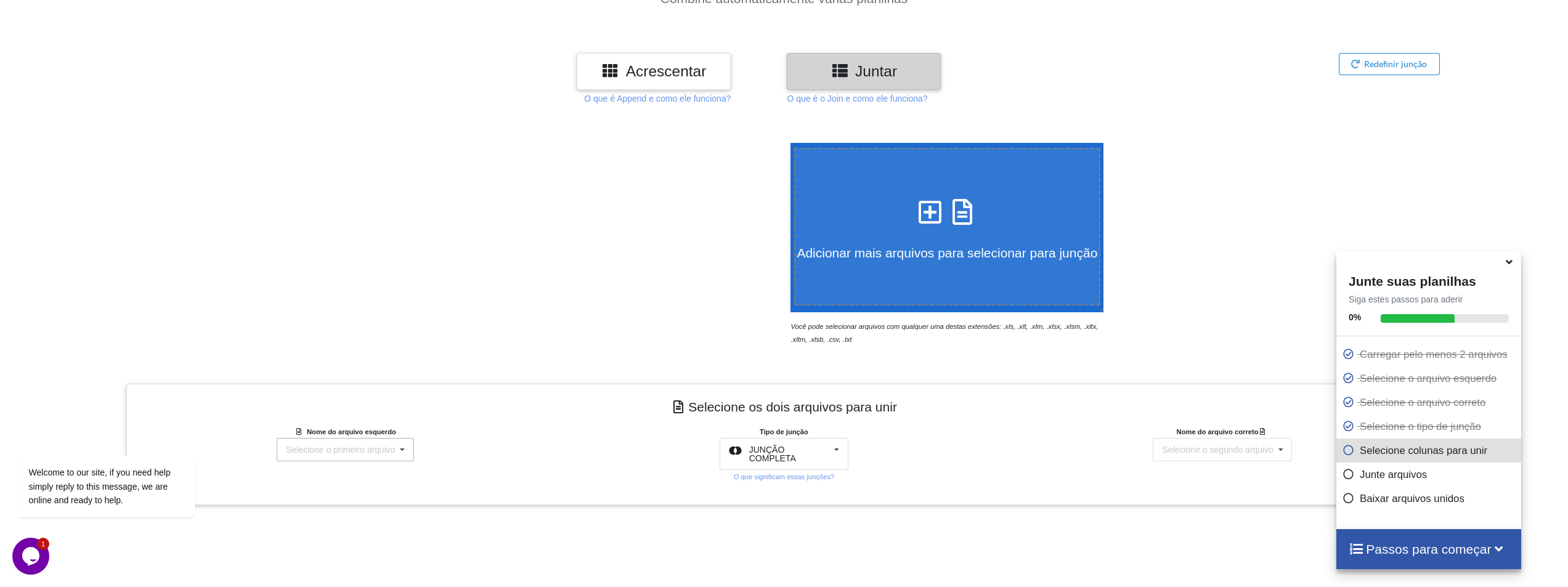
scroll to position [153, 0]
click at [897, 249] on font "Adicionar mais arquivos para selecionar para junção" at bounding box center [946, 252] width 301 height 14
click at [788, 142] on input "Adicionar mais arquivos para selecionar para junção" at bounding box center [788, 142] width 0 height 0
type input "C:\fakepath\produtos_30001-30500.xls"
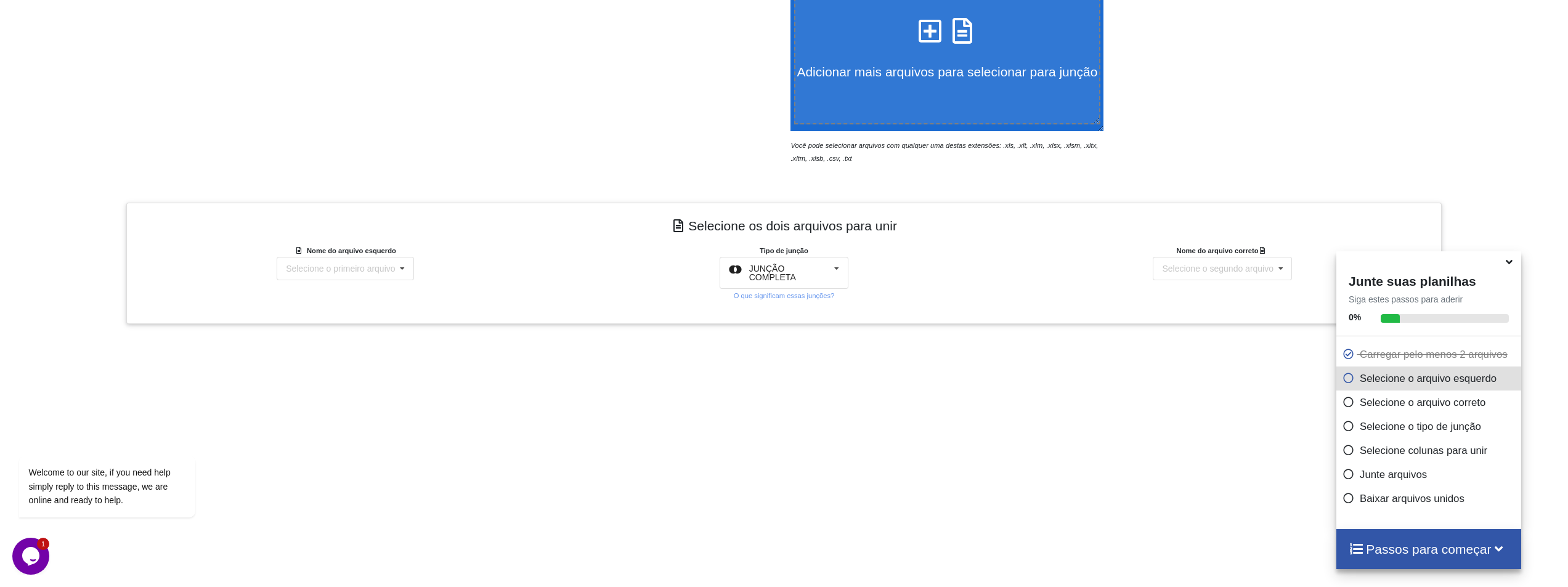
scroll to position [211, 0]
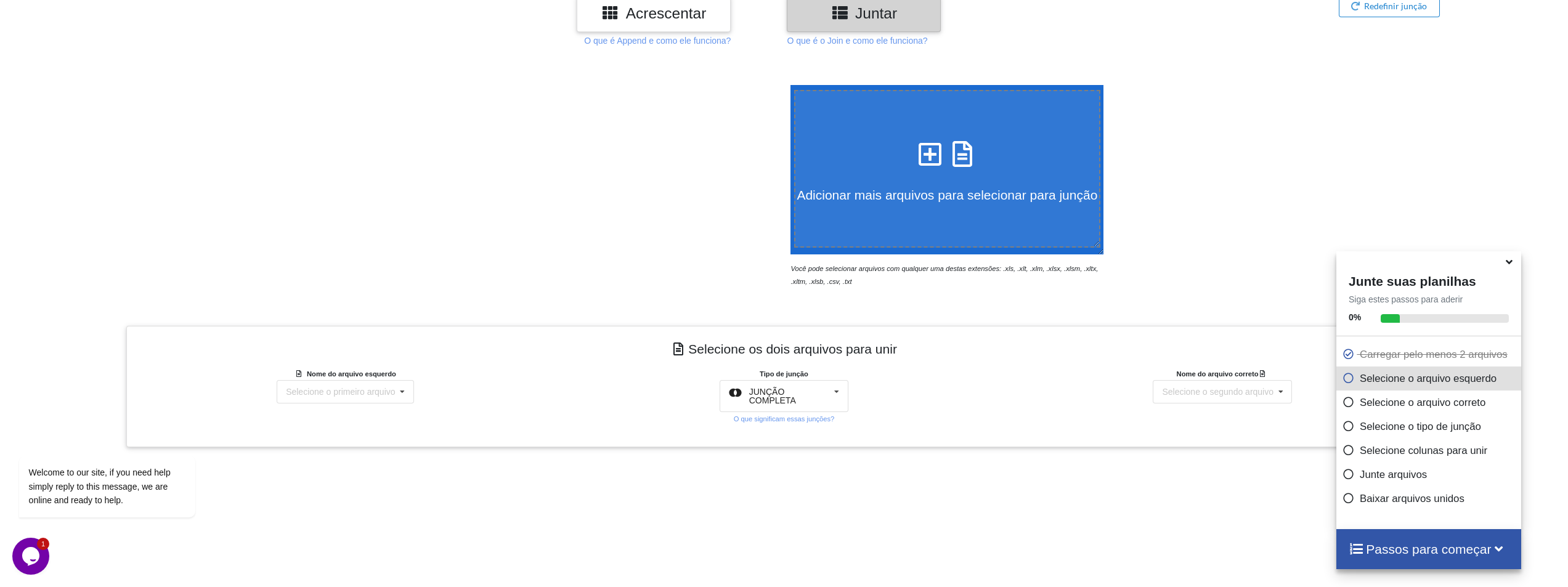
click at [916, 152] on icon at bounding box center [930, 147] width 31 height 26
click at [788, 85] on input "Adicionar mais arquivos para selecionar para junção" at bounding box center [788, 85] width 0 height 0
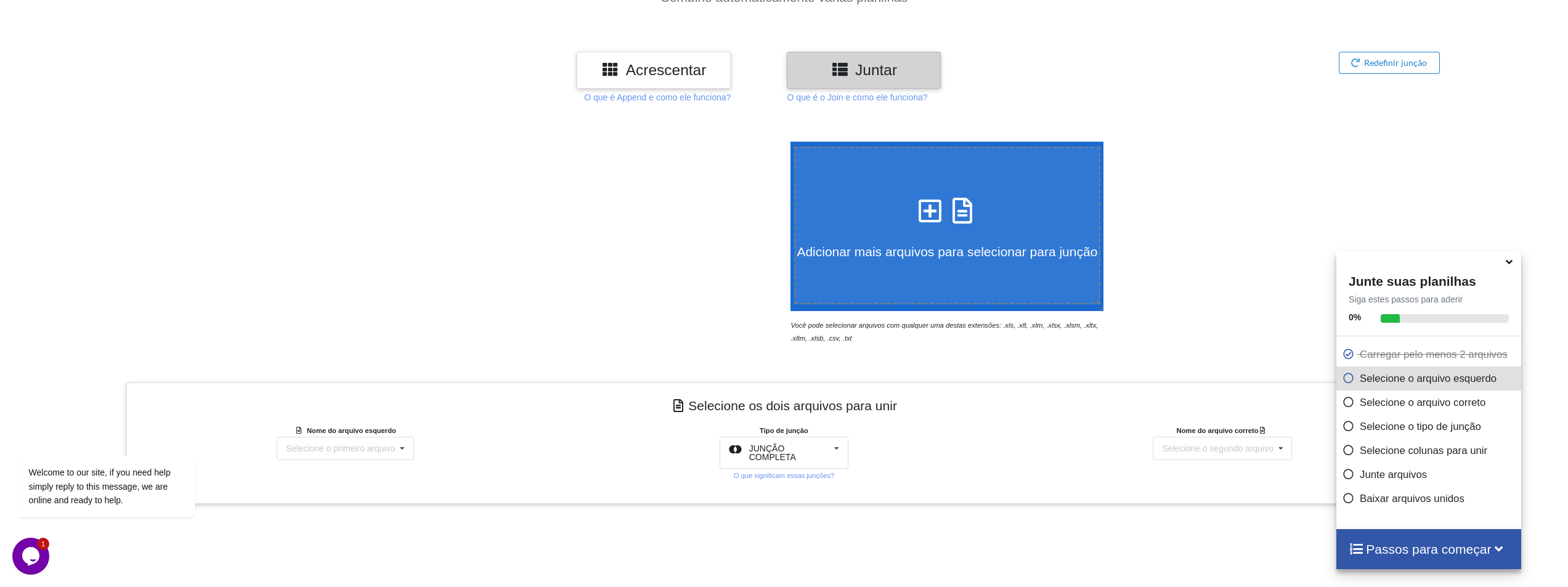
scroll to position [153, 0]
click at [915, 207] on icon at bounding box center [930, 205] width 31 height 26
click at [788, 142] on input "Adicionar mais arquivos para selecionar para junção" at bounding box center [788, 142] width 0 height 0
type input "C:\fakepath\produtos_25001-25500.xls"
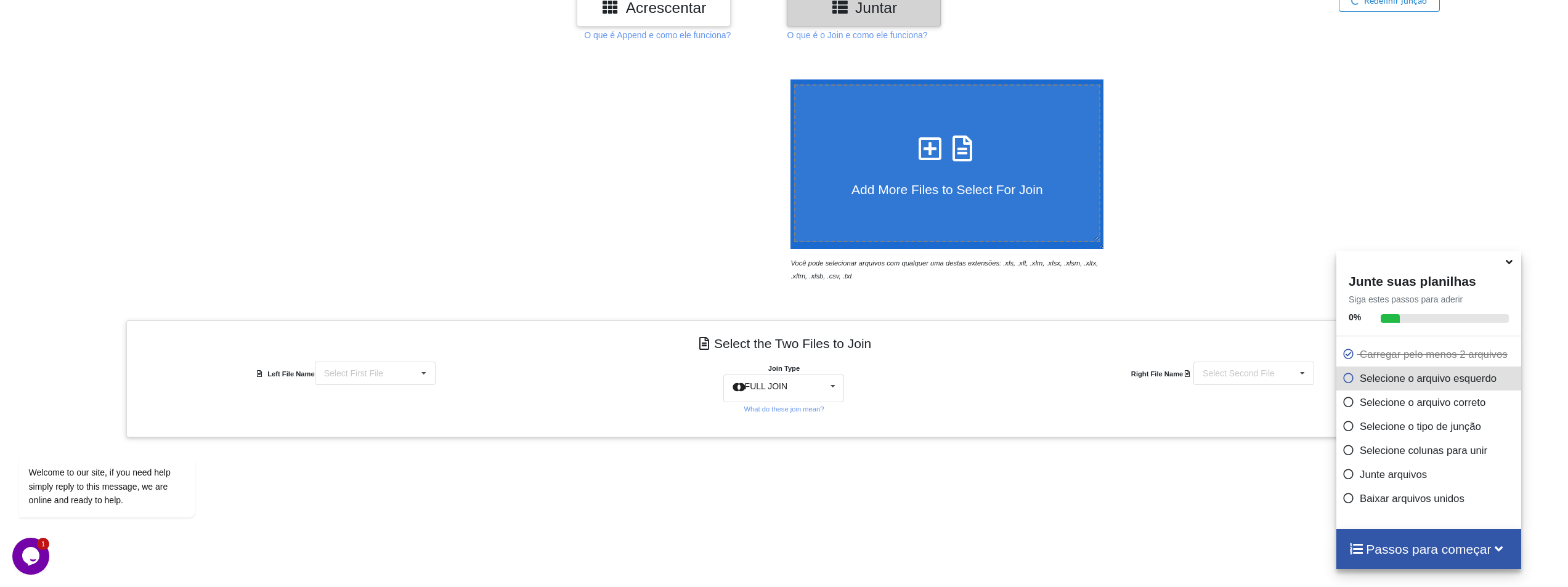
scroll to position [396, 0]
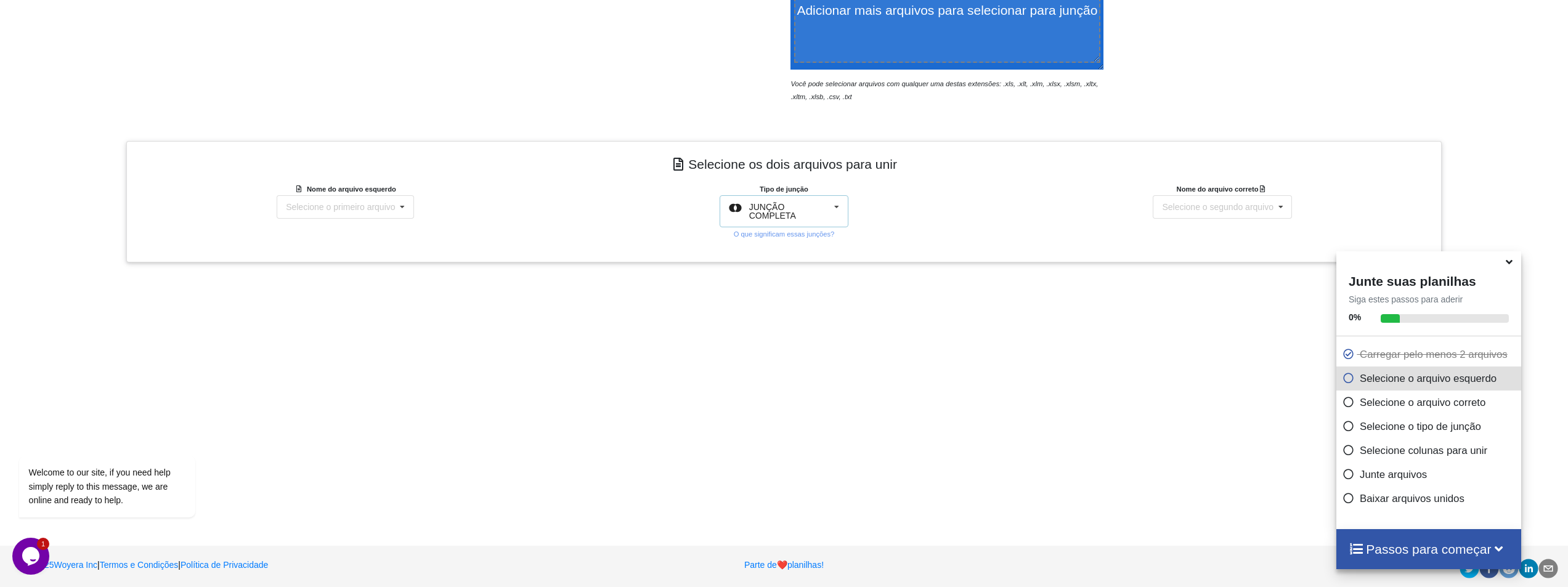
click at [749, 215] on div at bounding box center [739, 211] width 20 height 17
click at [784, 331] on font "JUNÇÃO COMPLETA" at bounding box center [775, 332] width 48 height 19
click at [332, 204] on font "Selecione o primeiro arquivo" at bounding box center [340, 207] width 109 height 10
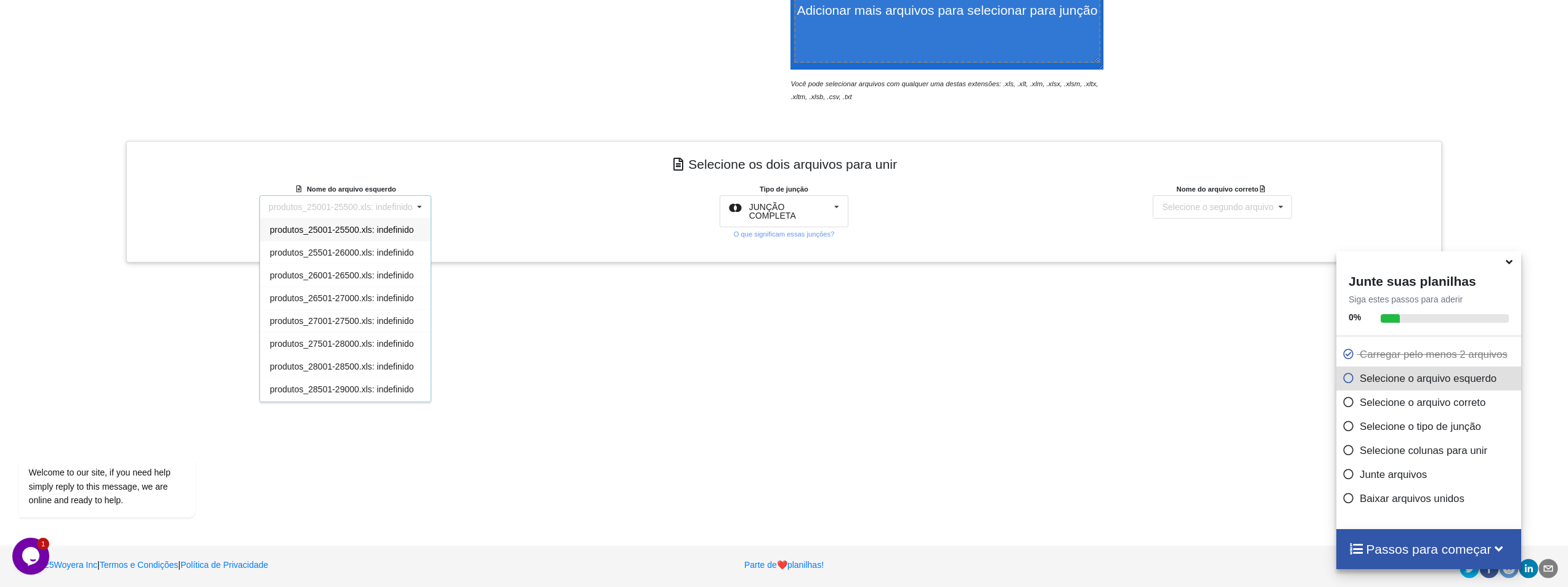
click at [333, 225] on font "produtos_25001-25500.xls: indefinido" at bounding box center [342, 229] width 144 height 10
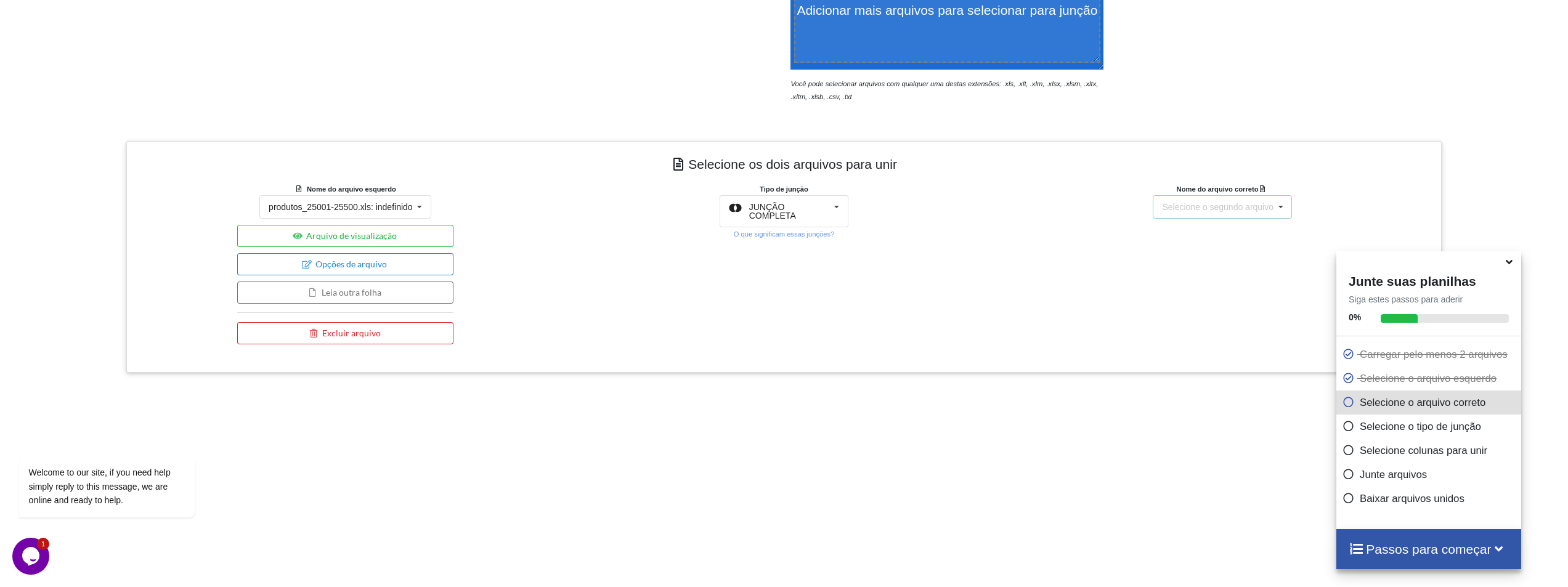
click at [1260, 202] on font "Selecione o segundo arquivo" at bounding box center [1218, 207] width 112 height 10
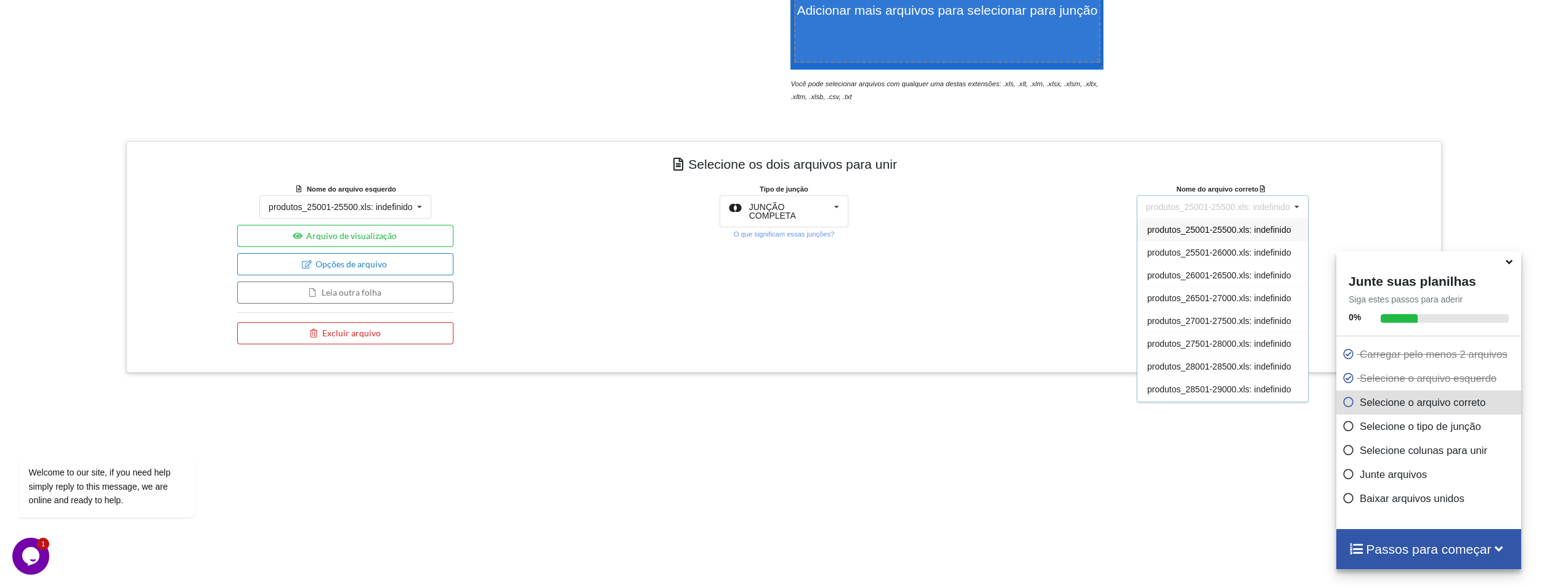
click at [1254, 230] on font "produtos_25001-25500.xls: indefinido" at bounding box center [1220, 229] width 144 height 10
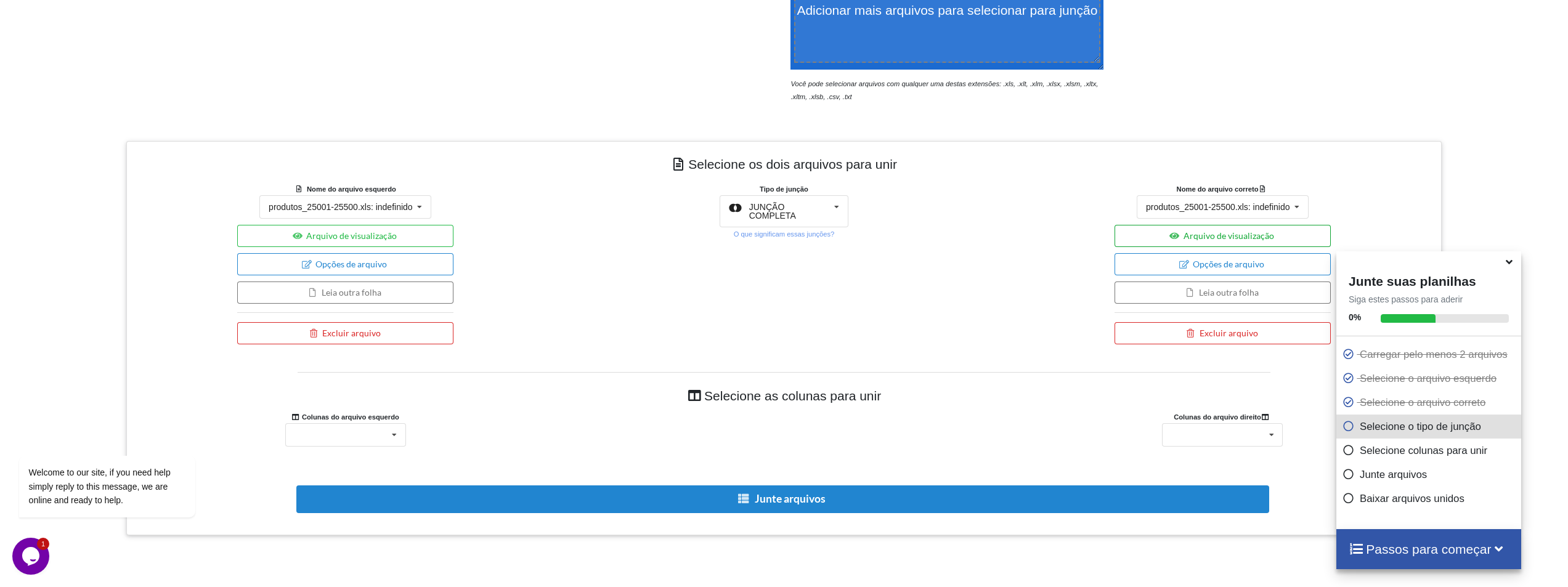
click at [1242, 234] on font "Arquivo de visualização" at bounding box center [1229, 235] width 91 height 10
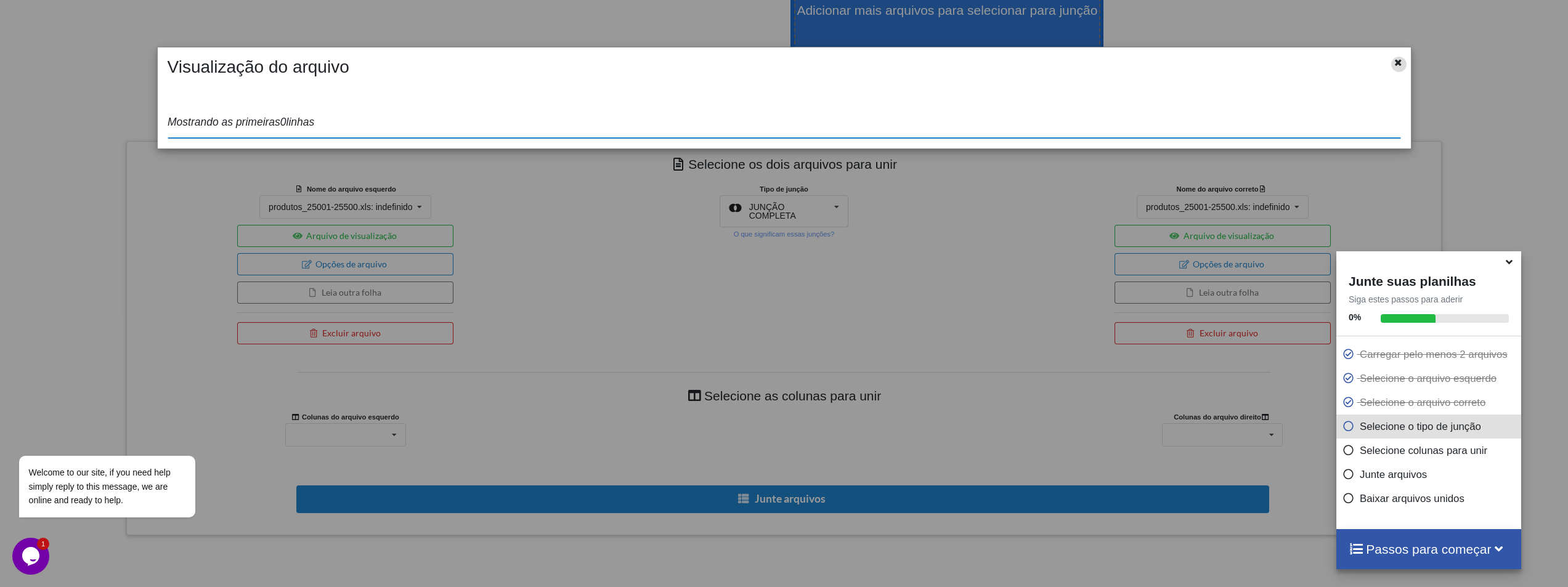
click at [1403, 63] on icon at bounding box center [1398, 61] width 10 height 9
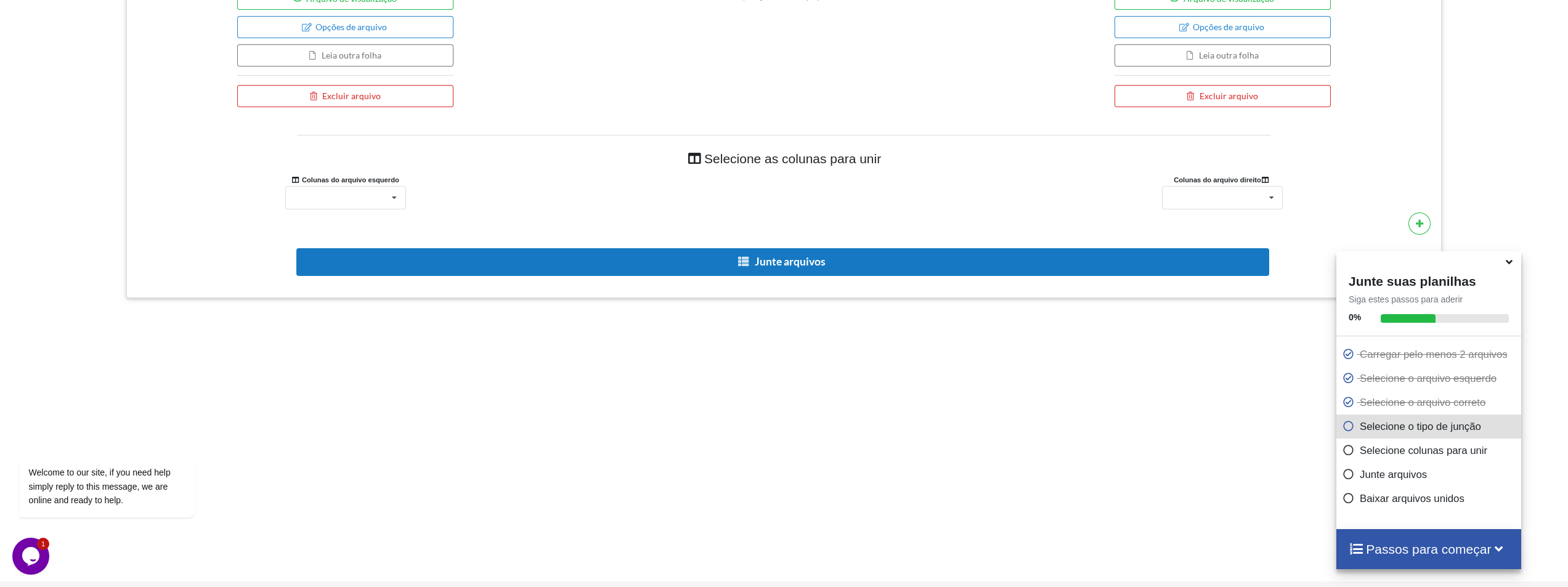
scroll to position [667, 0]
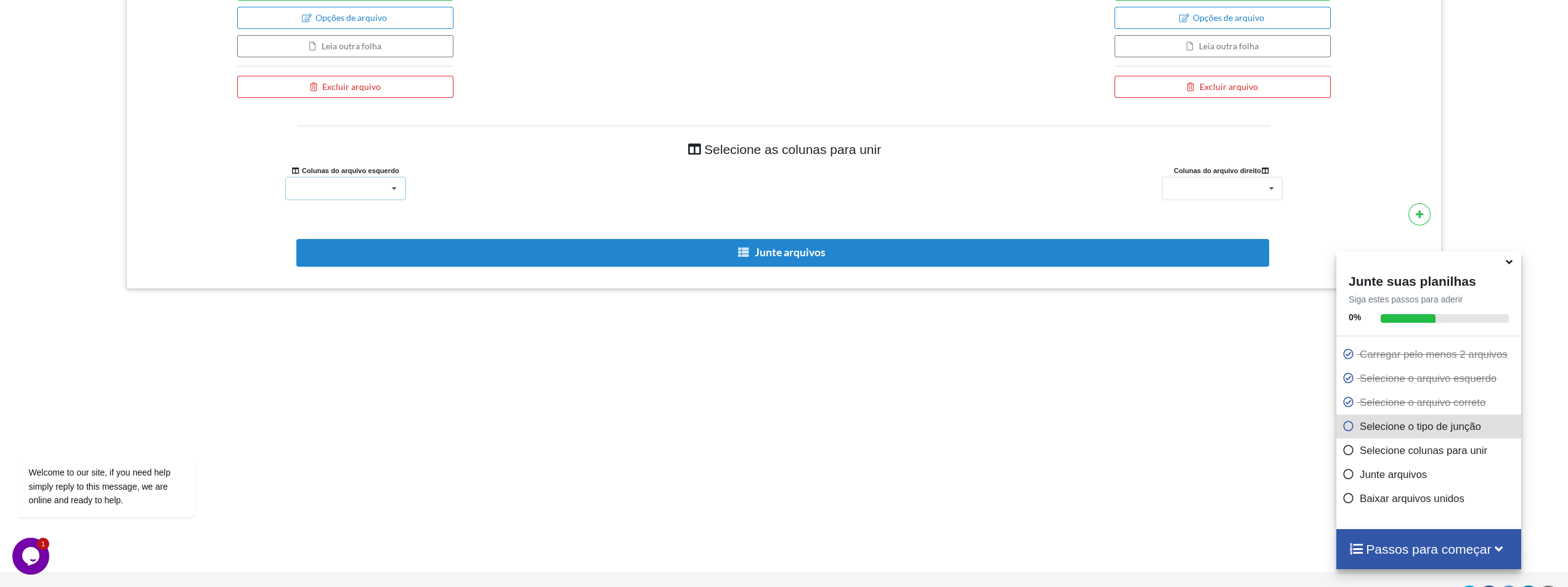
click at [338, 189] on div at bounding box center [345, 188] width 121 height 24
click at [1209, 187] on div at bounding box center [1222, 188] width 121 height 24
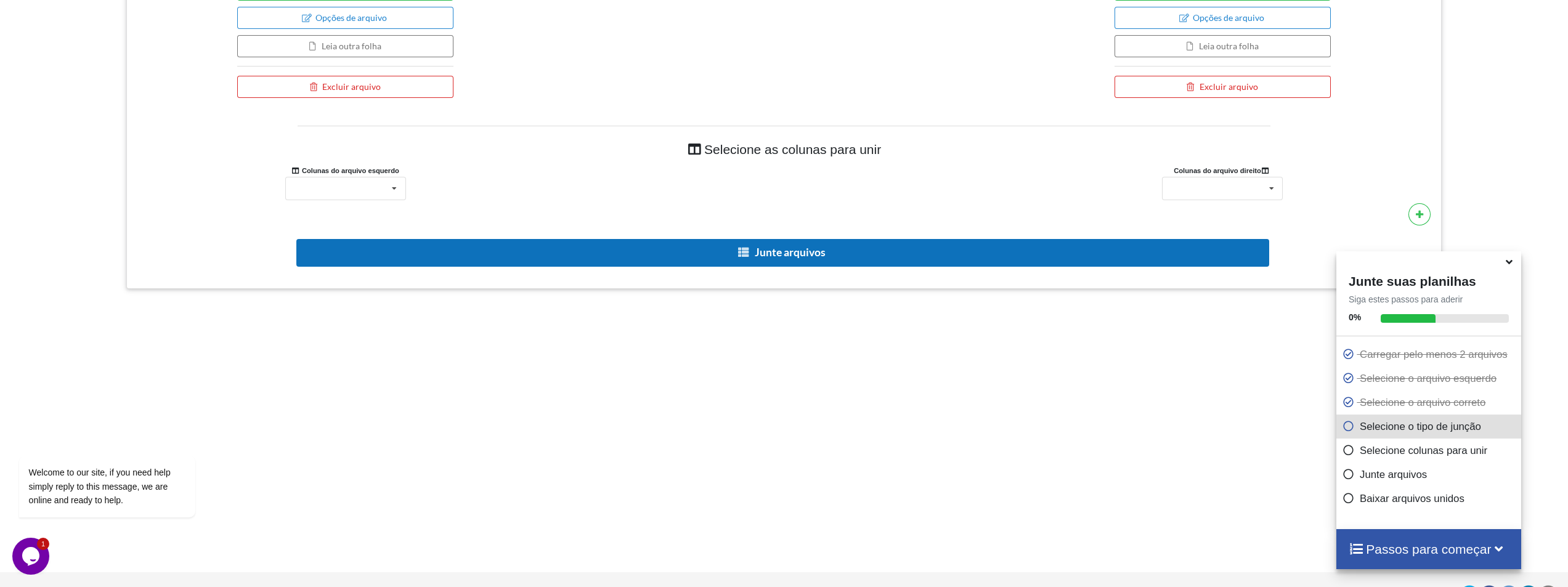
click at [715, 250] on button "Junte arquivos" at bounding box center [782, 253] width 973 height 27
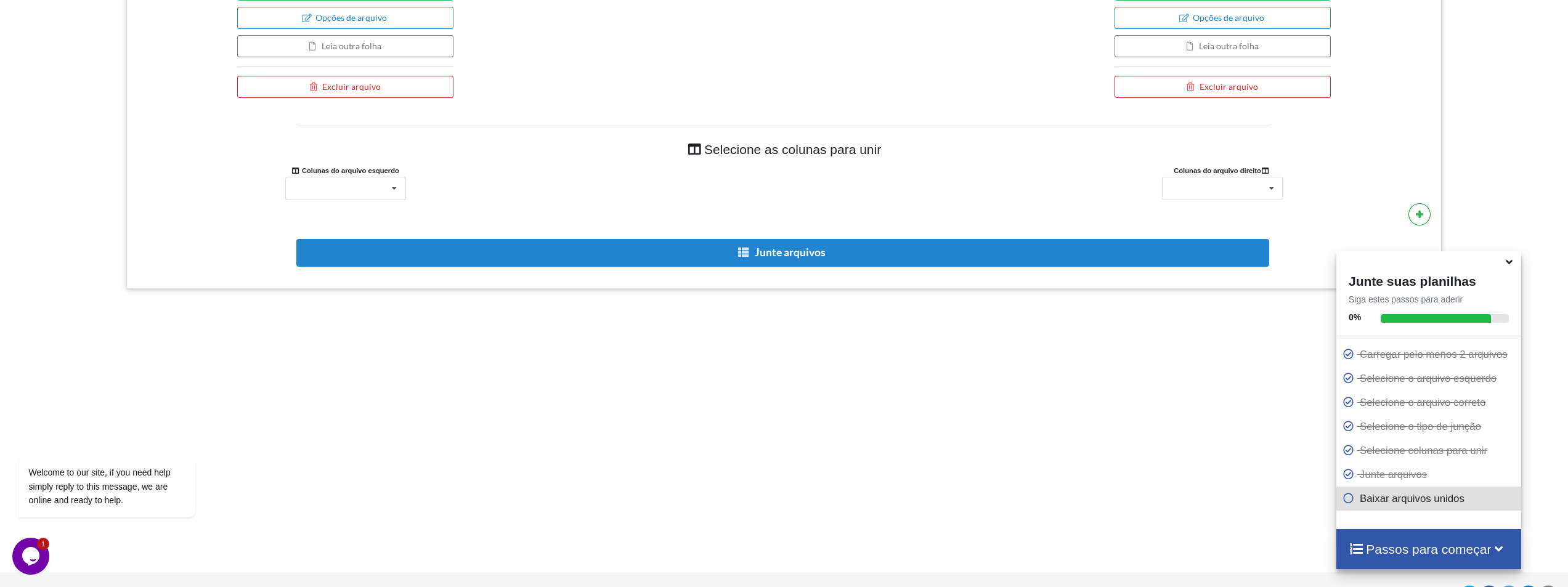
click at [1422, 219] on button at bounding box center [1419, 214] width 22 height 22
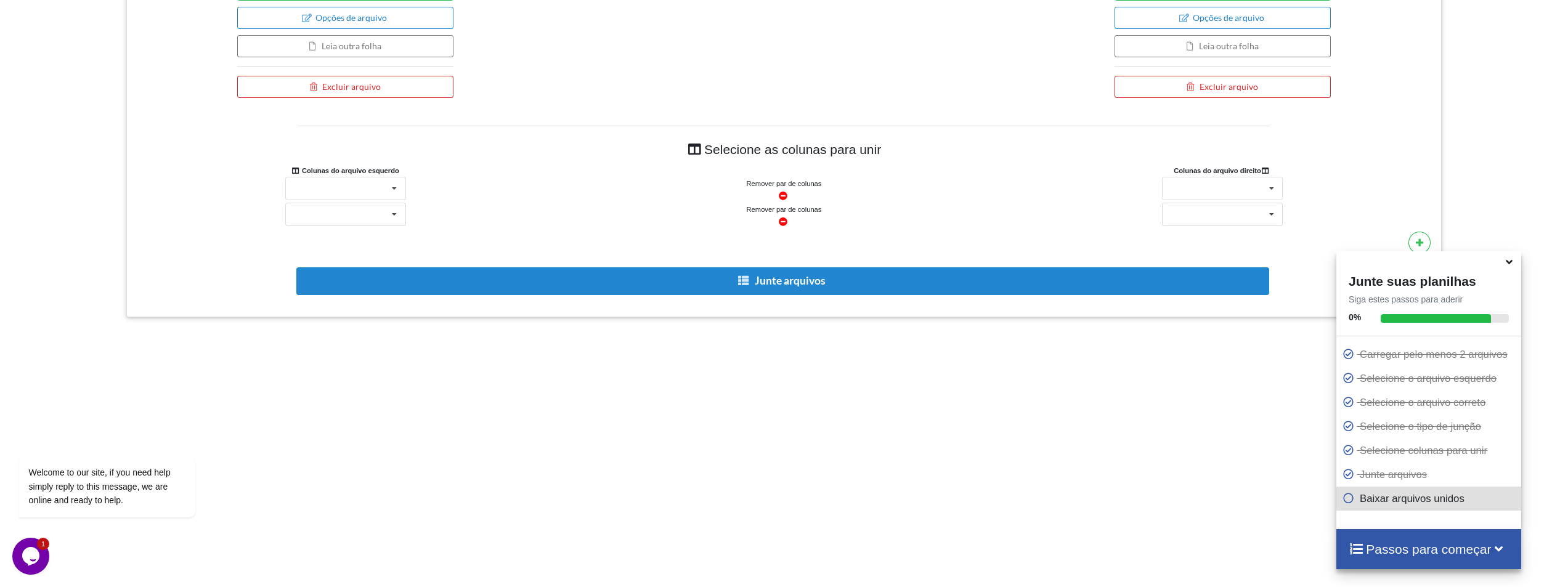
click at [782, 223] on icon at bounding box center [783, 220] width 10 height 9
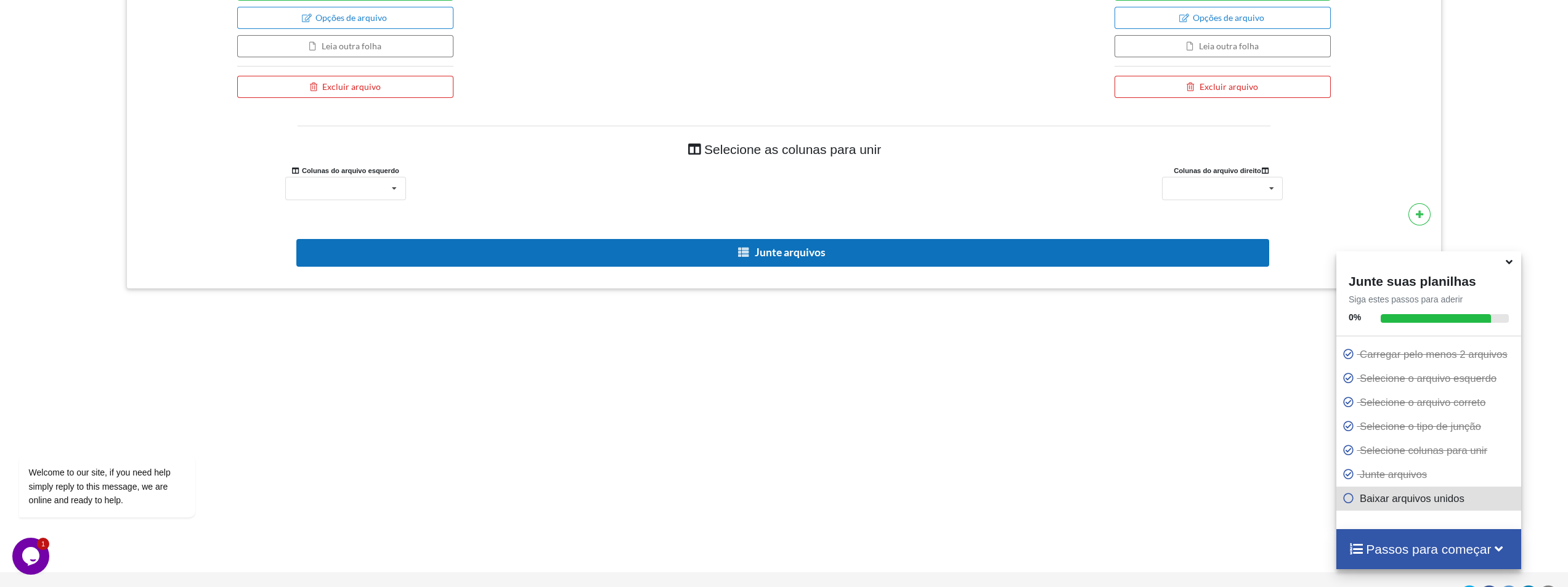
click at [794, 251] on font "Junte arquivos" at bounding box center [790, 252] width 71 height 13
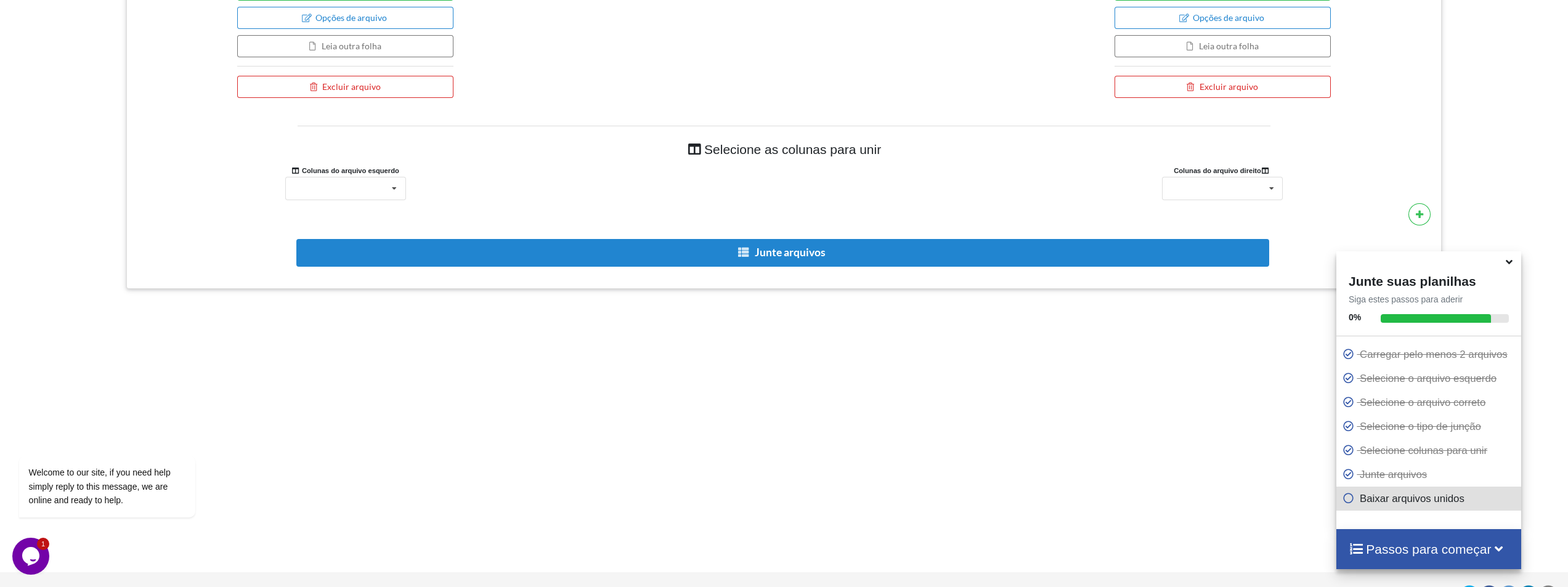
click at [1382, 540] on div "Passos para começar" at bounding box center [1429, 549] width 185 height 40
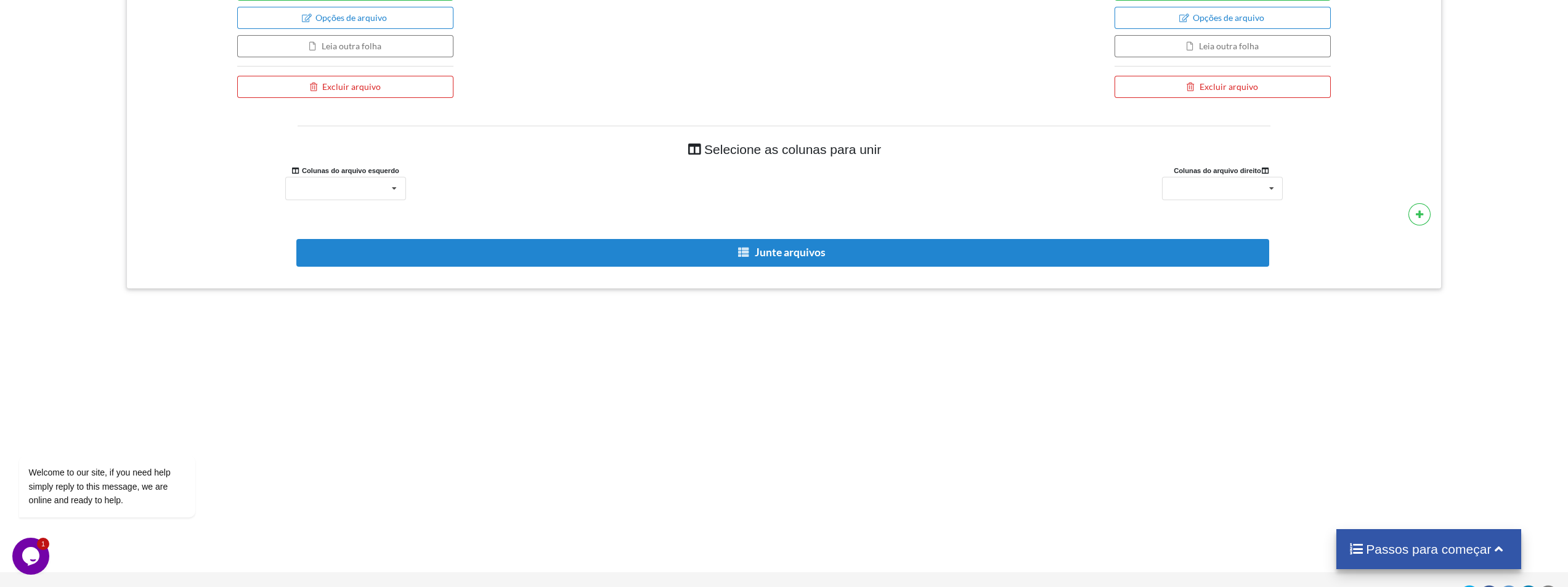
click at [1382, 540] on div "Passos para começar" at bounding box center [1429, 549] width 185 height 40
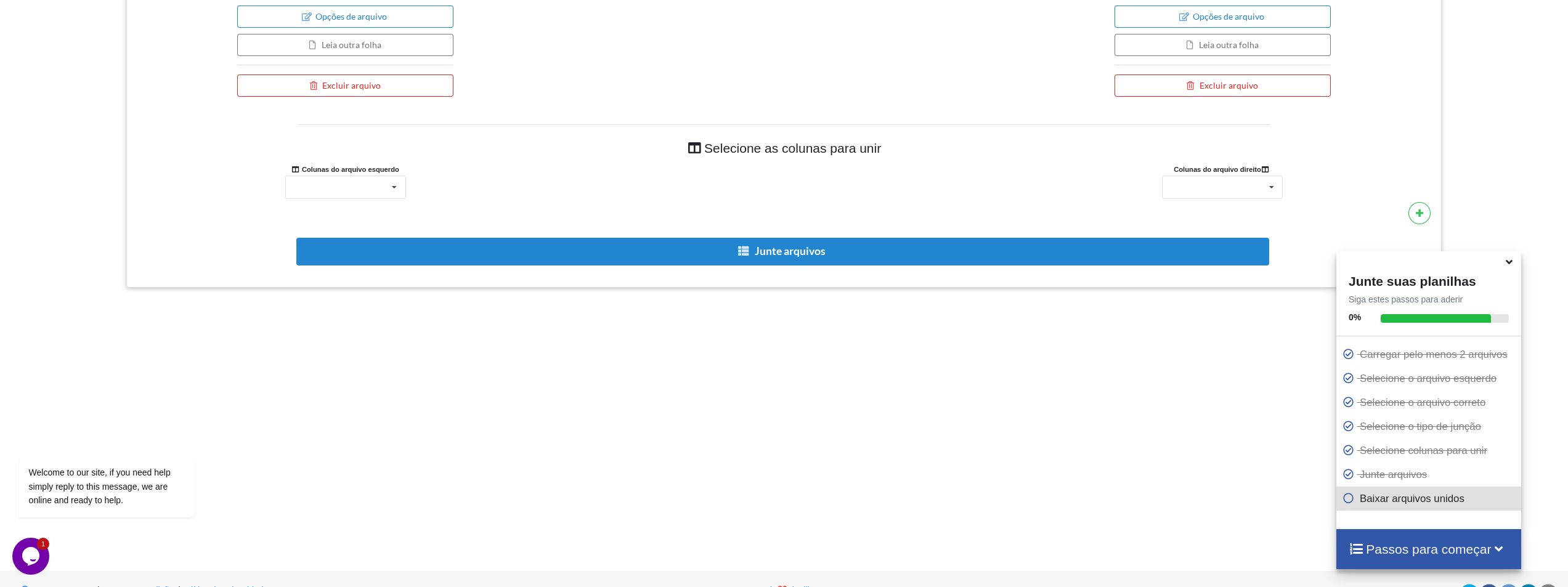
scroll to position [697, 0]
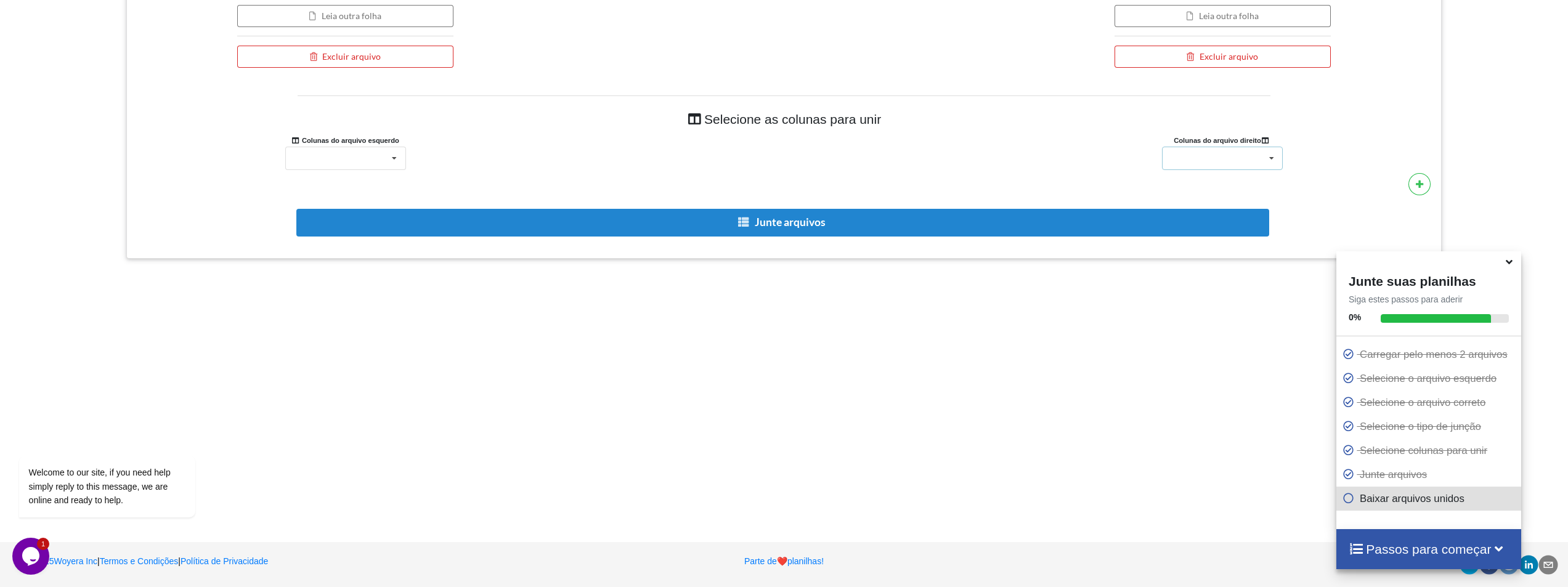
click at [1202, 168] on div at bounding box center [1222, 158] width 121 height 24
click at [1202, 158] on div at bounding box center [1222, 158] width 121 height 24
click at [349, 155] on div at bounding box center [345, 158] width 121 height 24
click at [1417, 180] on icon at bounding box center [1420, 184] width 9 height 8
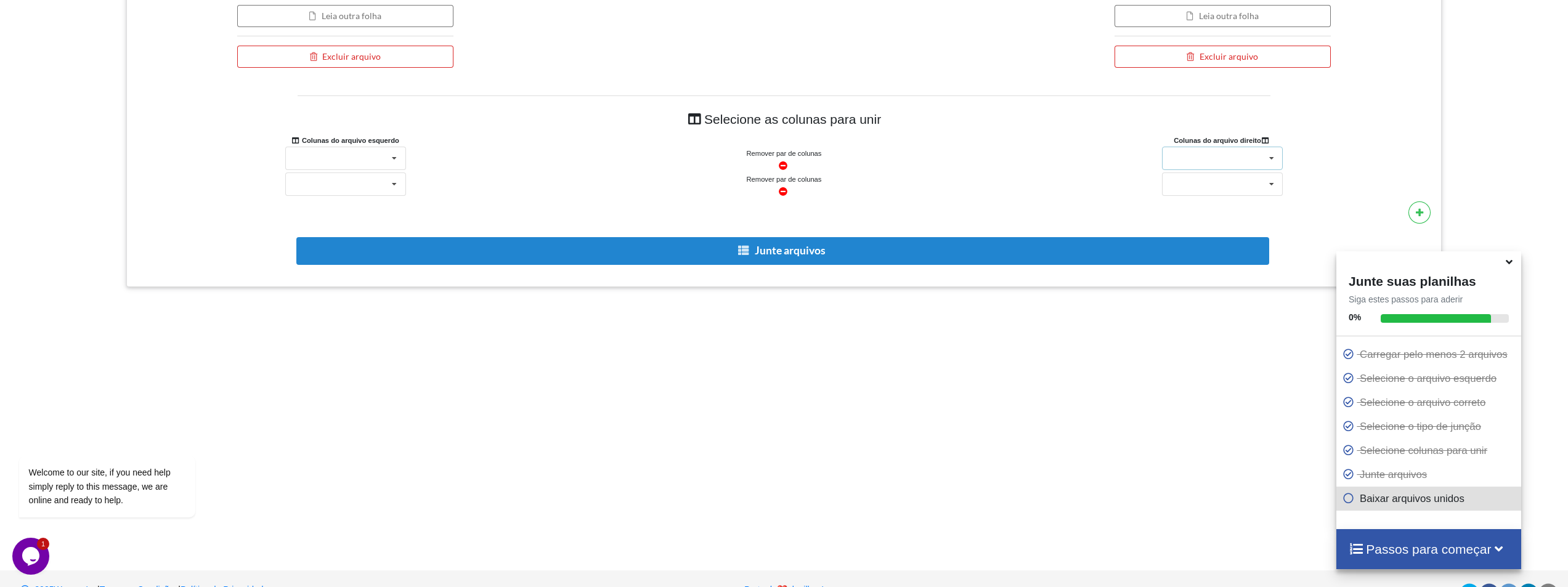
click at [1174, 147] on div at bounding box center [1222, 158] width 121 height 24
click at [1176, 154] on div at bounding box center [1222, 158] width 121 height 24
click at [1414, 215] on button at bounding box center [1419, 212] width 22 height 22
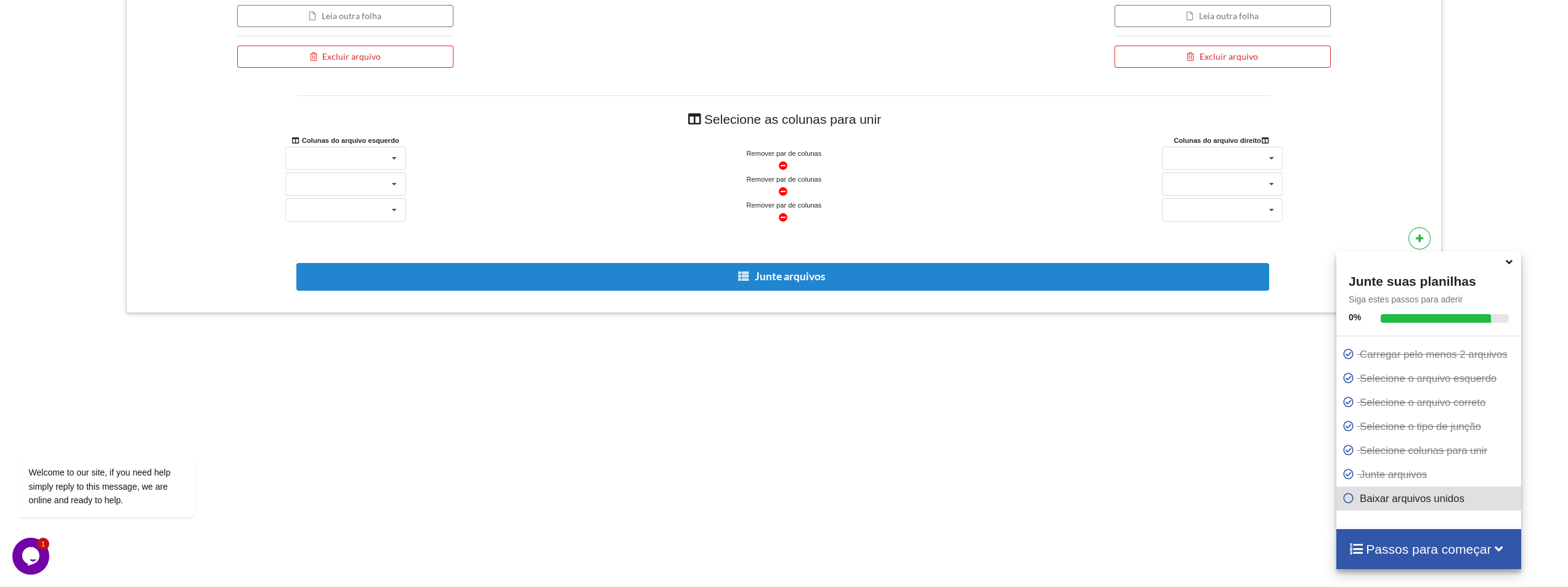
click at [1414, 215] on div at bounding box center [1222, 211] width 438 height 26
click at [1416, 237] on icon at bounding box center [1420, 238] width 9 height 8
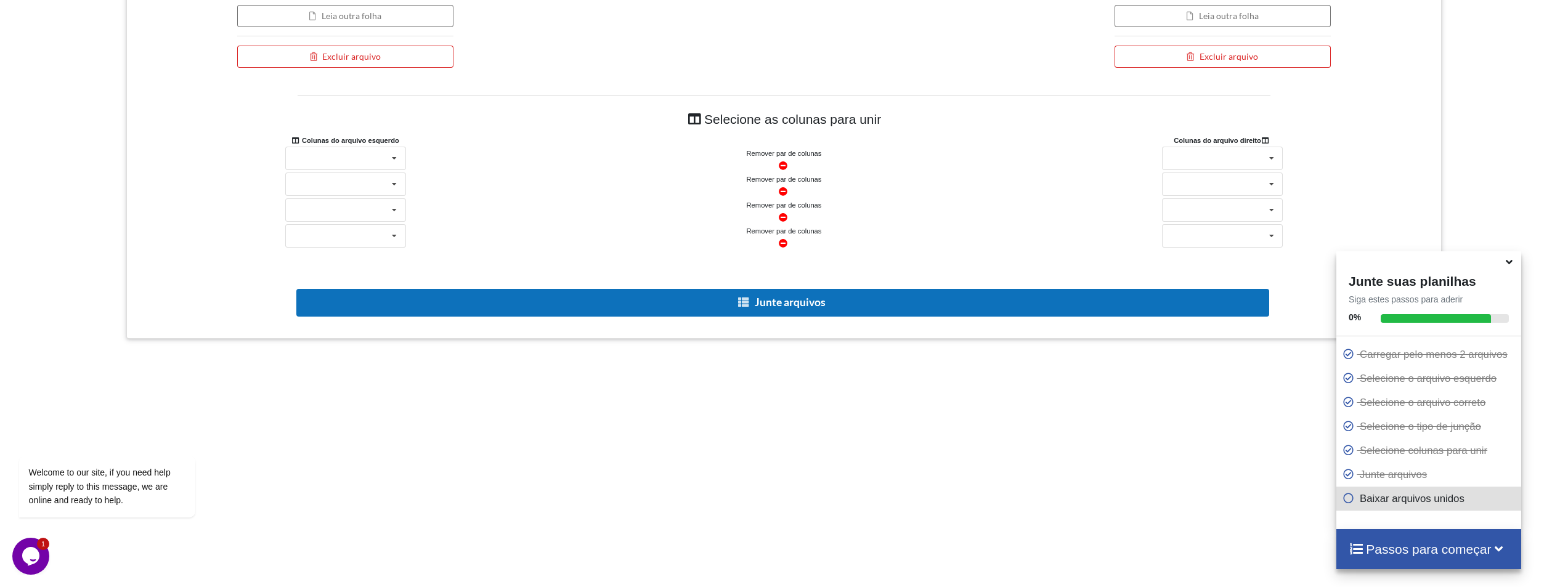
click at [1036, 295] on button "Junte arquivos" at bounding box center [782, 302] width 973 height 27
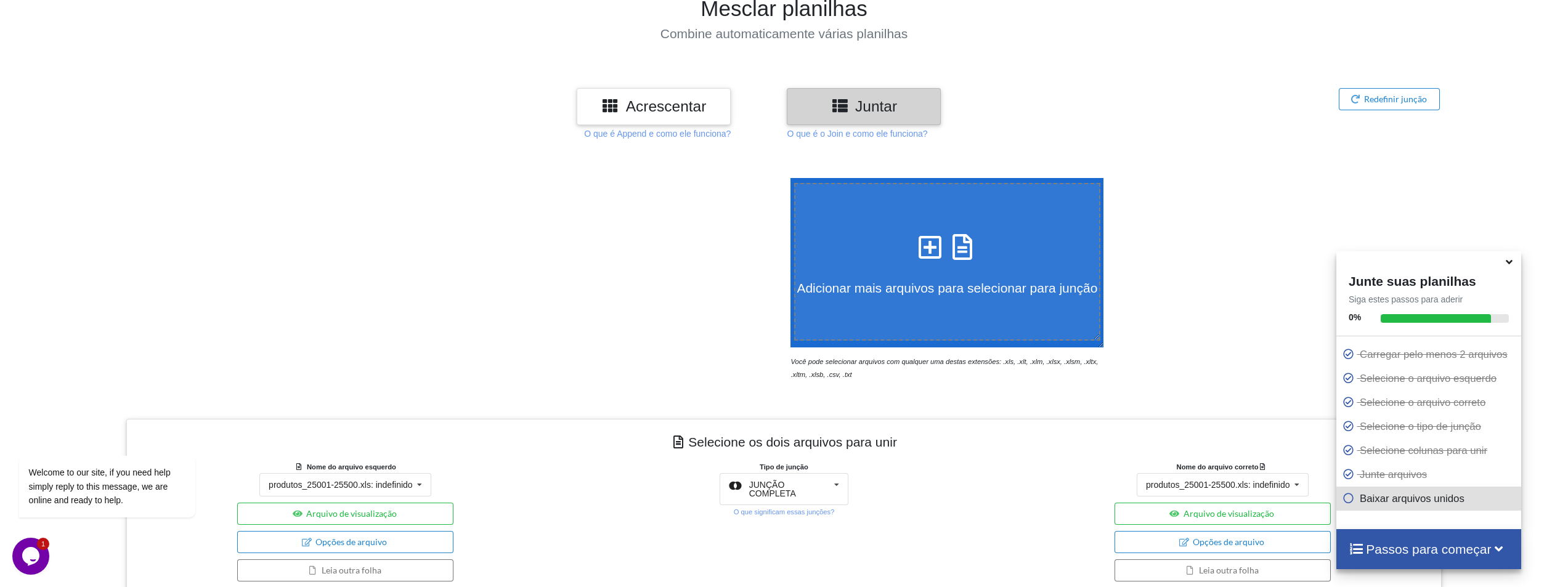
scroll to position [0, 0]
